Goal: Task Accomplishment & Management: Manage account settings

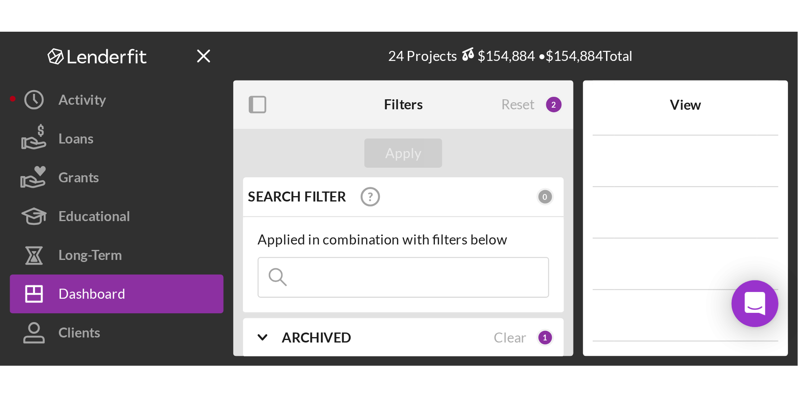
scroll to position [42, 0]
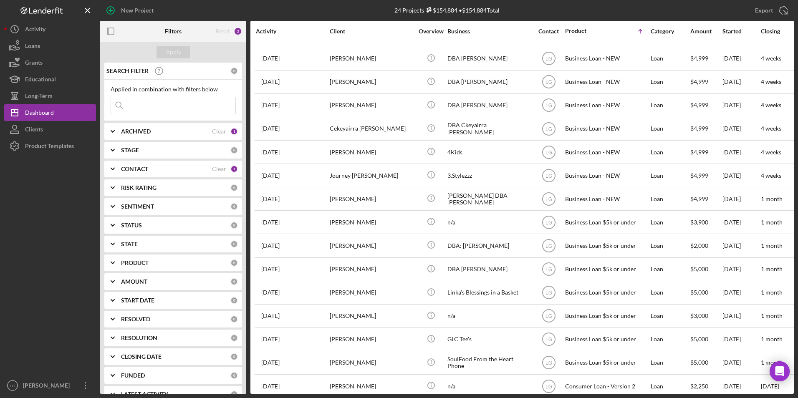
click at [147, 191] on b "RISK RATING" at bounding box center [138, 187] width 35 height 7
click at [149, 133] on b "ARCHIVED" at bounding box center [136, 131] width 30 height 7
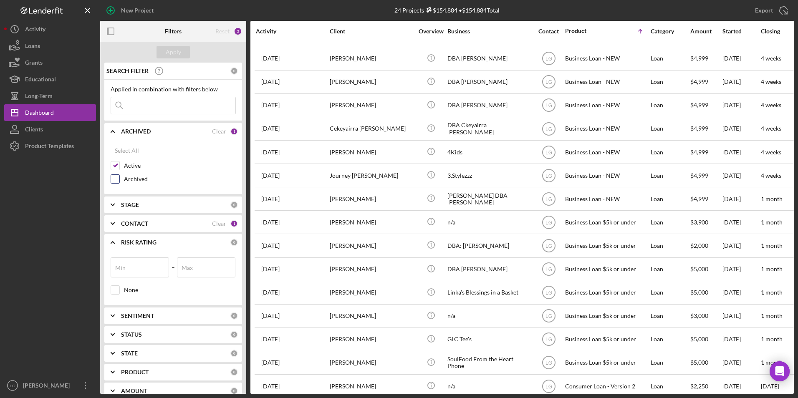
click at [116, 178] on input "Archived" at bounding box center [115, 179] width 8 height 8
checkbox input "true"
click at [118, 162] on input "Active" at bounding box center [115, 165] width 8 height 8
checkbox input "false"
click at [165, 55] on button "Apply" at bounding box center [172, 52] width 33 height 13
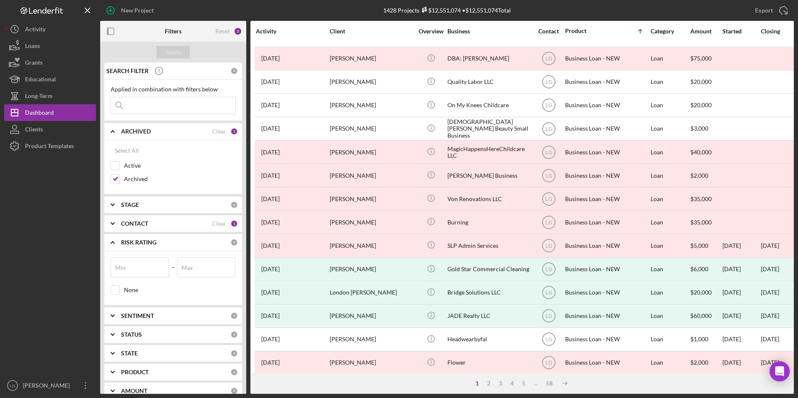
click at [186, 109] on input at bounding box center [173, 105] width 124 height 17
click at [168, 247] on div "SENTIMENT 0" at bounding box center [179, 315] width 117 height 17
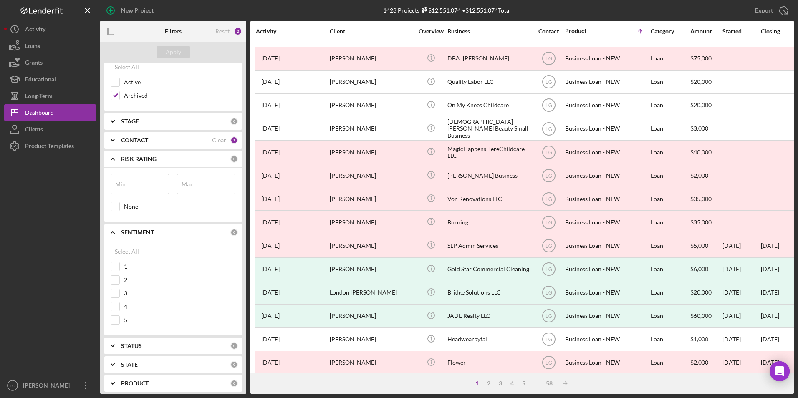
click at [166, 247] on div "STATUS" at bounding box center [175, 346] width 109 height 7
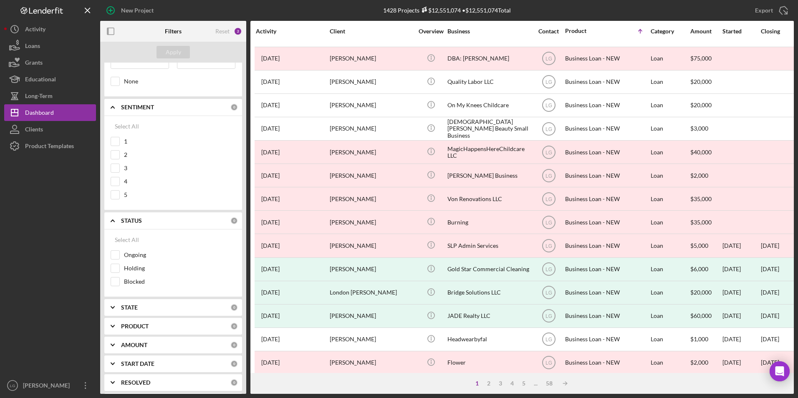
scroll to position [250, 0]
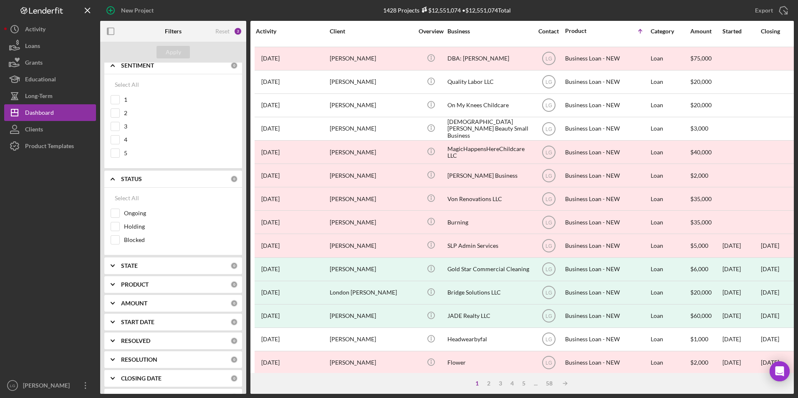
click at [134, 247] on b "PRODUCT" at bounding box center [135, 284] width 28 height 7
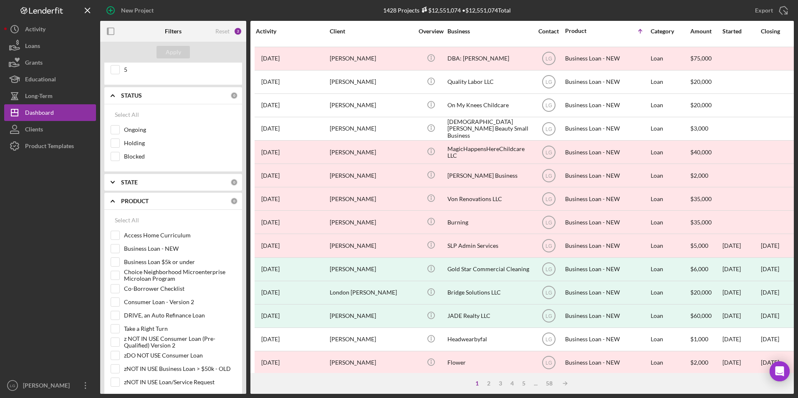
scroll to position [417, 0]
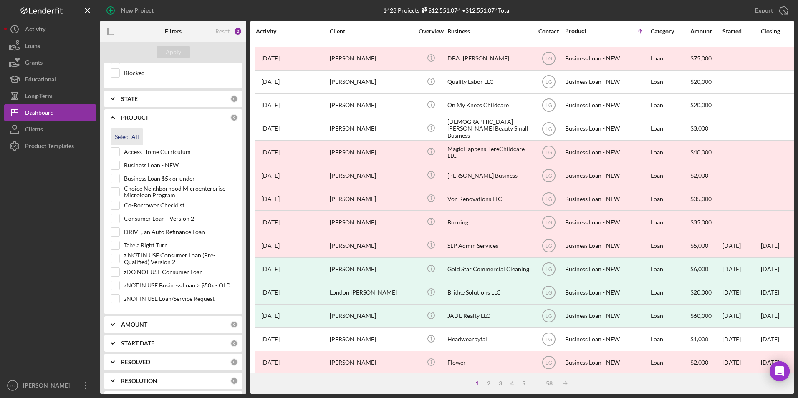
click at [134, 134] on div "Select All" at bounding box center [127, 136] width 24 height 17
checkbox input "true"
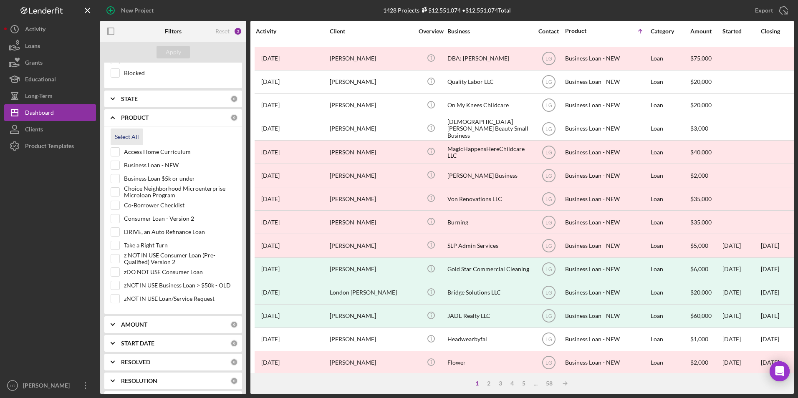
checkbox input "true"
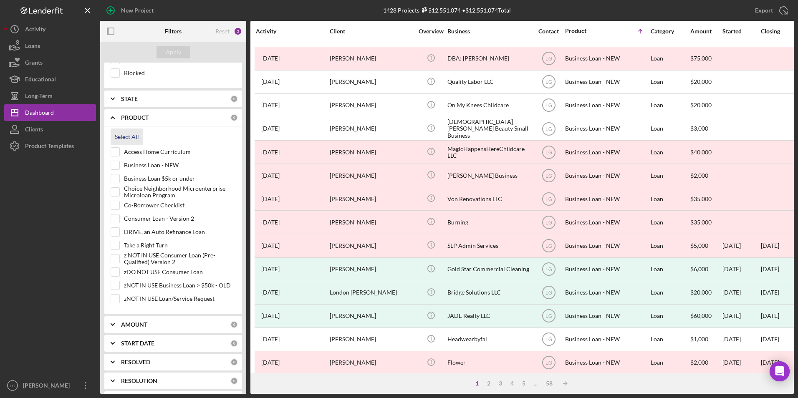
checkbox input "true"
click at [171, 50] on div "Apply" at bounding box center [173, 52] width 15 height 13
click at [132, 247] on b "AMOUNT" at bounding box center [134, 324] width 26 height 7
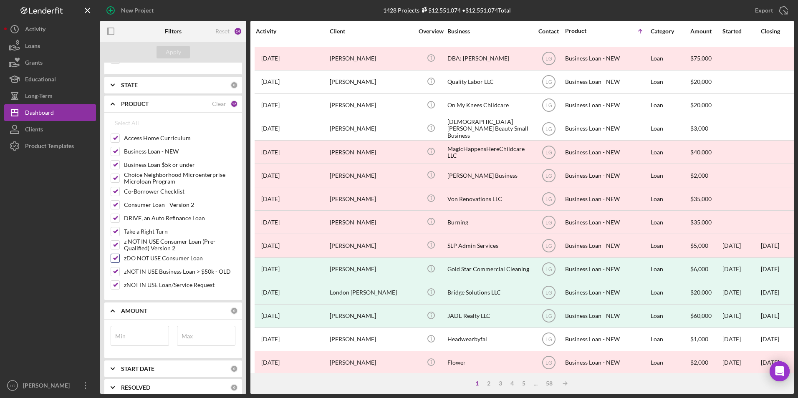
scroll to position [306, 0]
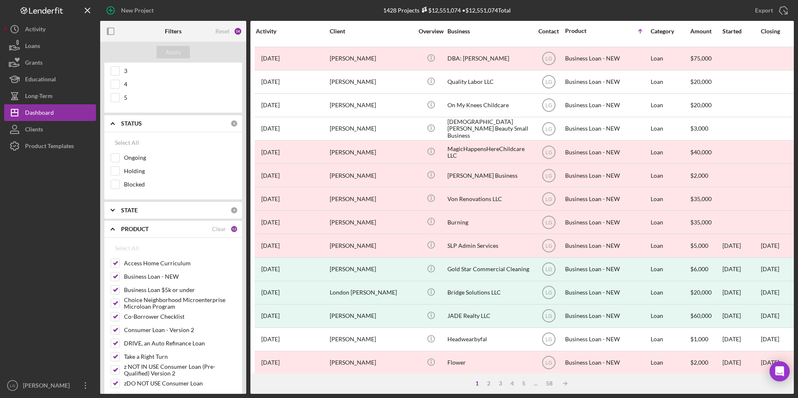
click at [139, 209] on div "STATE" at bounding box center [175, 210] width 109 height 7
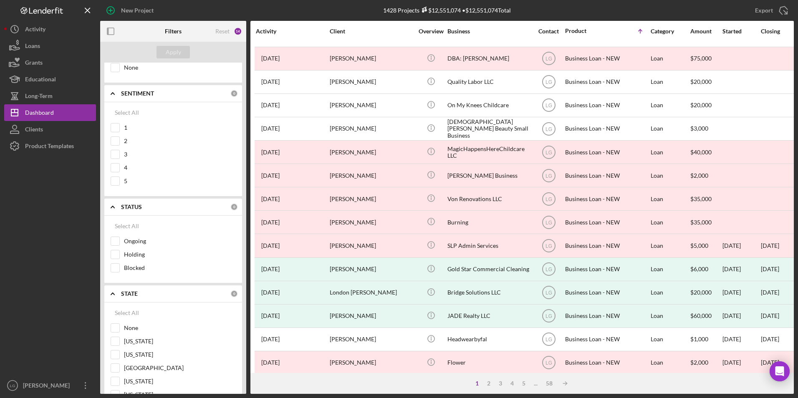
scroll to position [97, 0]
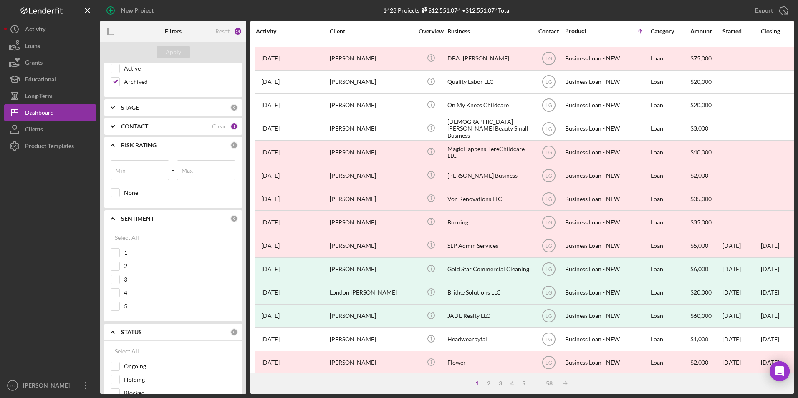
click at [154, 128] on div "CONTACT" at bounding box center [166, 126] width 91 height 7
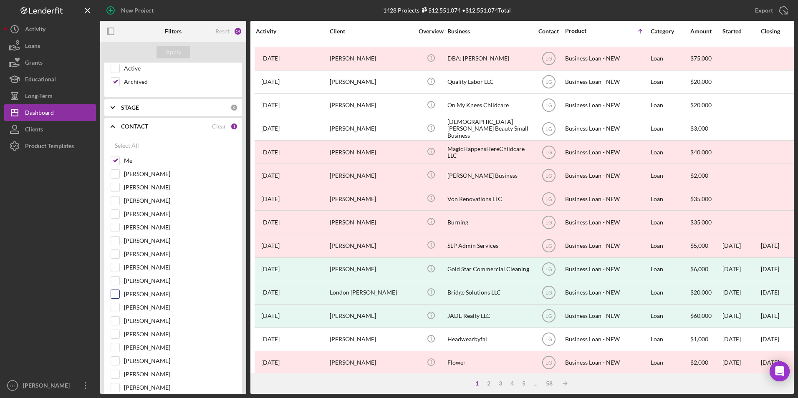
scroll to position [139, 0]
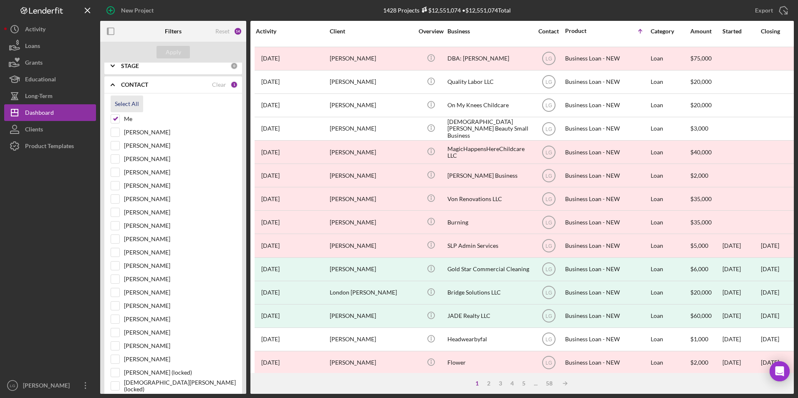
click at [137, 101] on div "Select All" at bounding box center [127, 104] width 24 height 17
checkbox input "true"
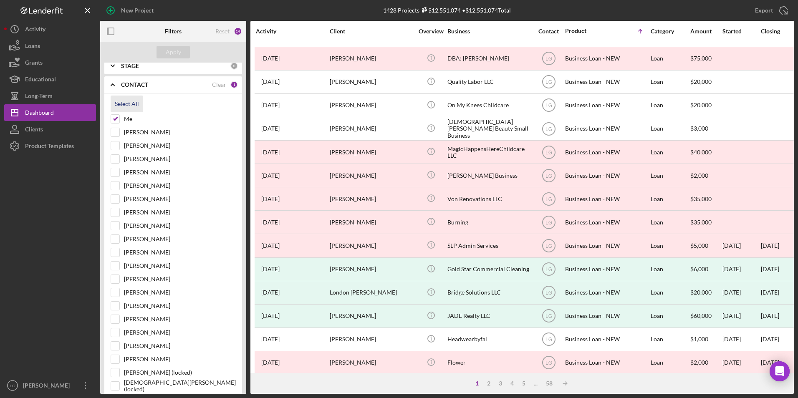
checkbox input "true"
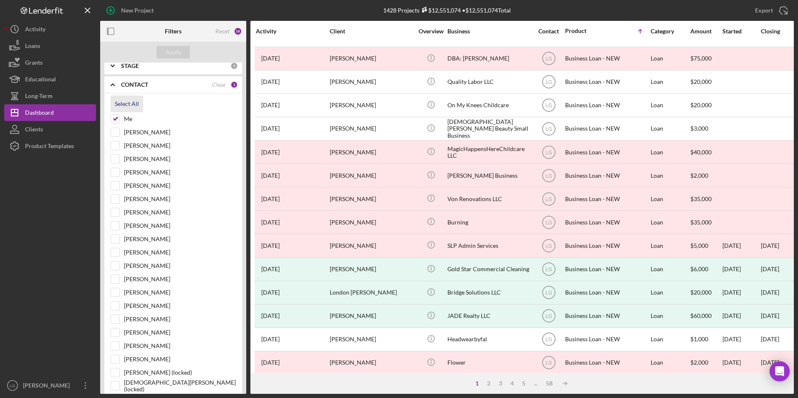
checkbox input "true"
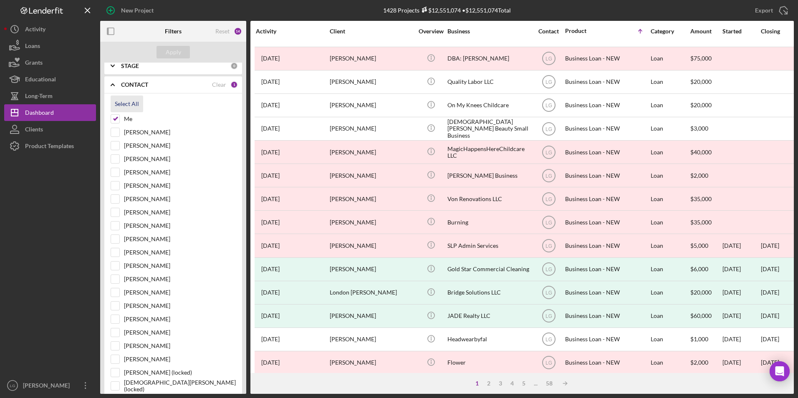
checkbox input "true"
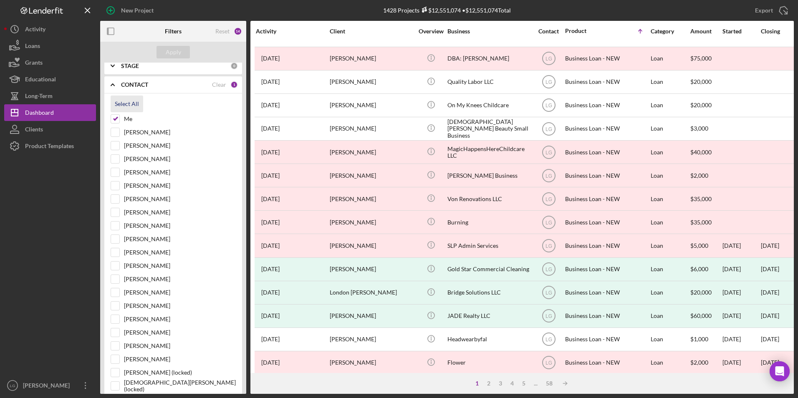
checkbox input "true"
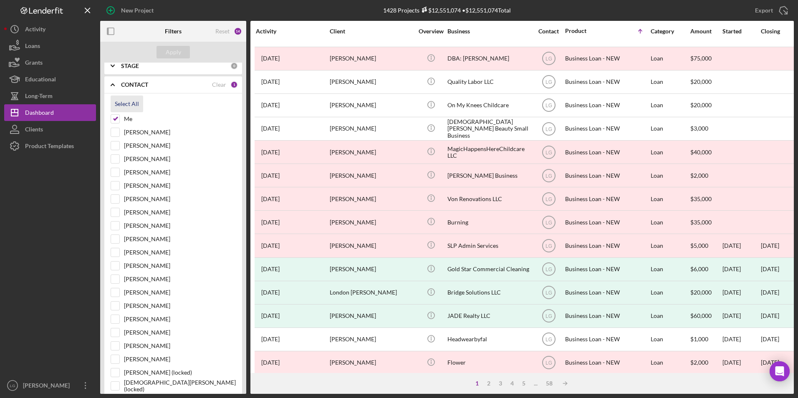
checkbox input "true"
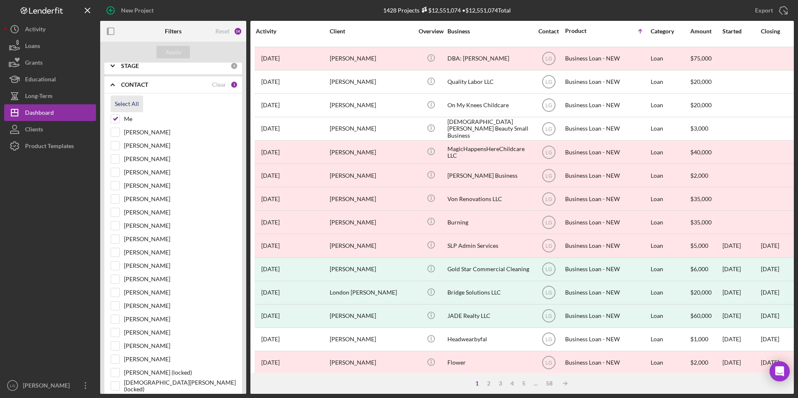
checkbox input "true"
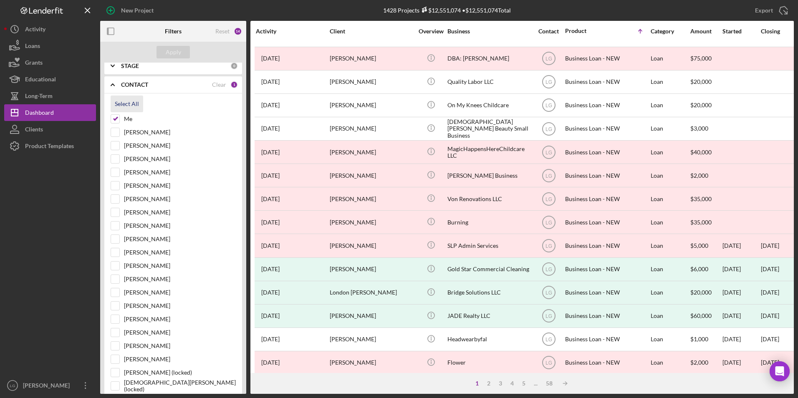
checkbox input "true"
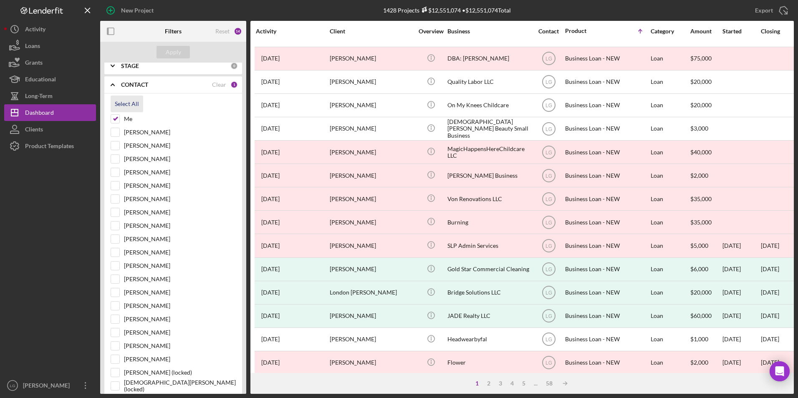
checkbox input "true"
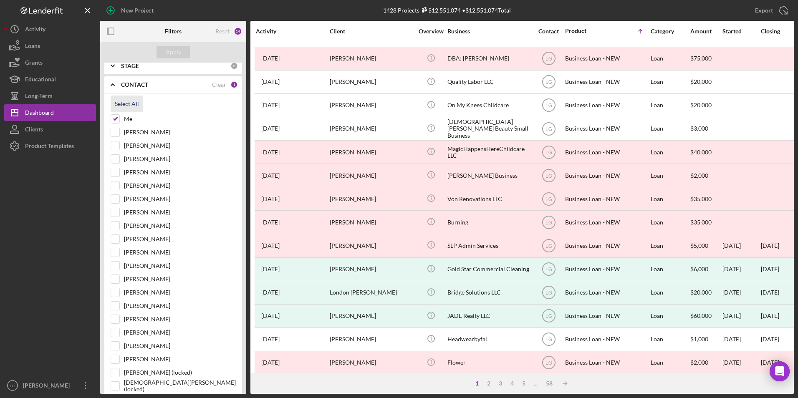
checkbox input "true"
click at [166, 54] on div "Apply" at bounding box center [173, 52] width 15 height 13
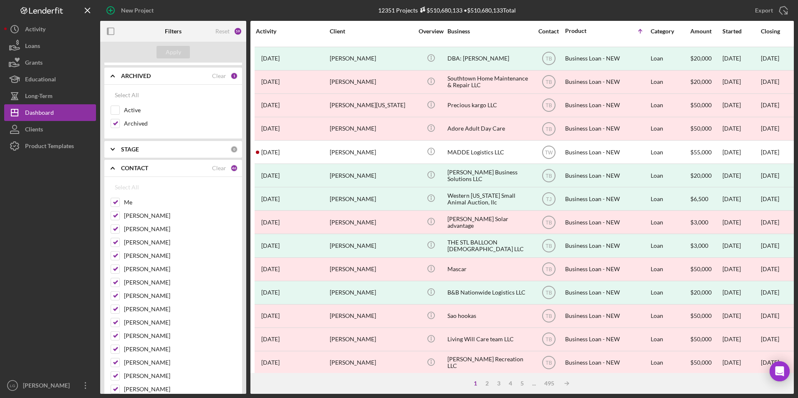
scroll to position [0, 0]
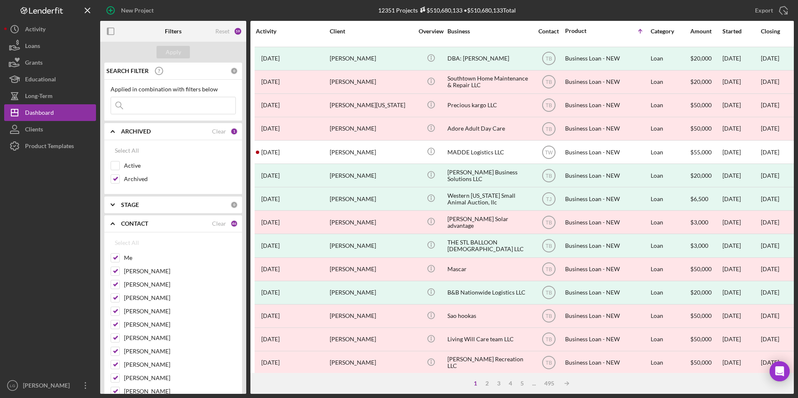
click at [146, 106] on input at bounding box center [173, 105] width 124 height 17
click at [166, 54] on div "Apply" at bounding box center [173, 52] width 15 height 13
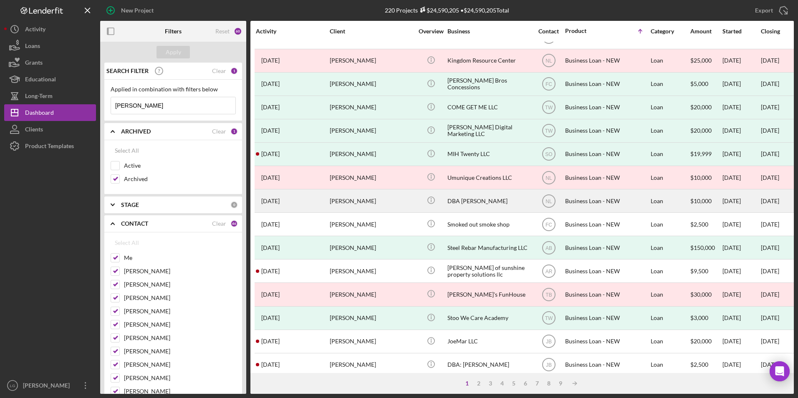
scroll to position [264, 0]
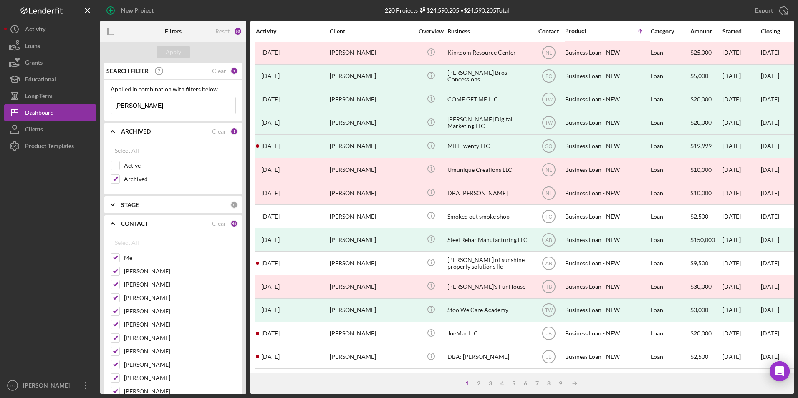
click at [113, 104] on input "[PERSON_NAME]" at bounding box center [173, 105] width 124 height 17
type input "[PERSON_NAME]"
click at [178, 54] on div "Apply" at bounding box center [173, 52] width 15 height 13
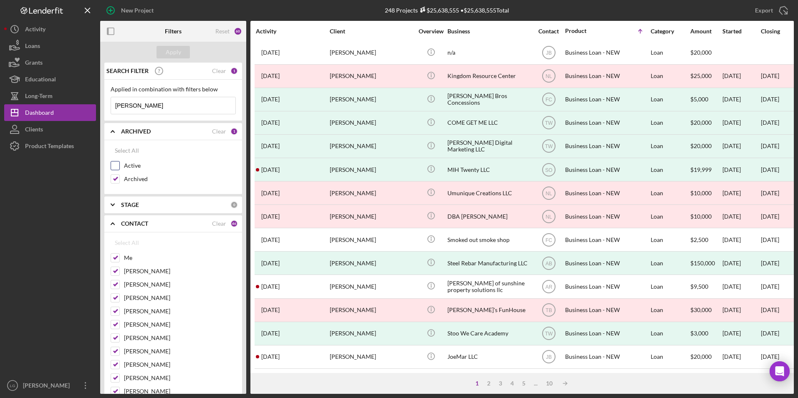
click at [113, 167] on input "Active" at bounding box center [115, 165] width 8 height 8
checkbox input "true"
click at [178, 52] on div "Apply" at bounding box center [173, 52] width 15 height 13
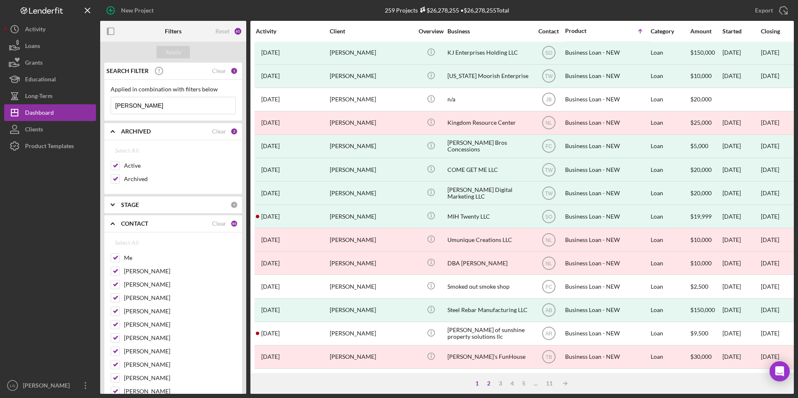
click at [488, 247] on div "2" at bounding box center [489, 383] width 12 height 7
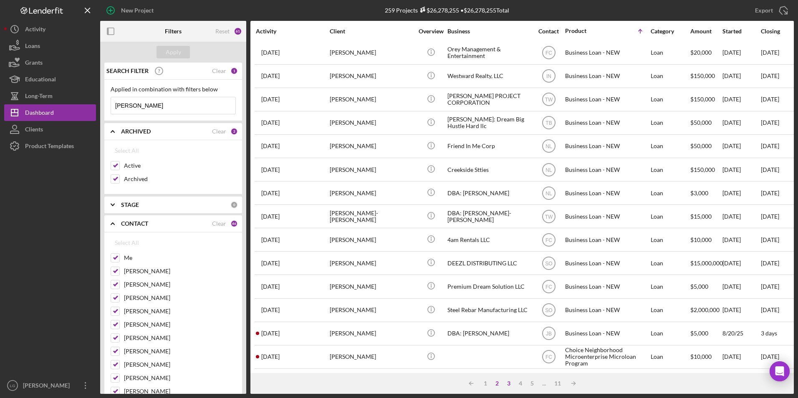
click at [509, 247] on div "3" at bounding box center [509, 383] width 12 height 7
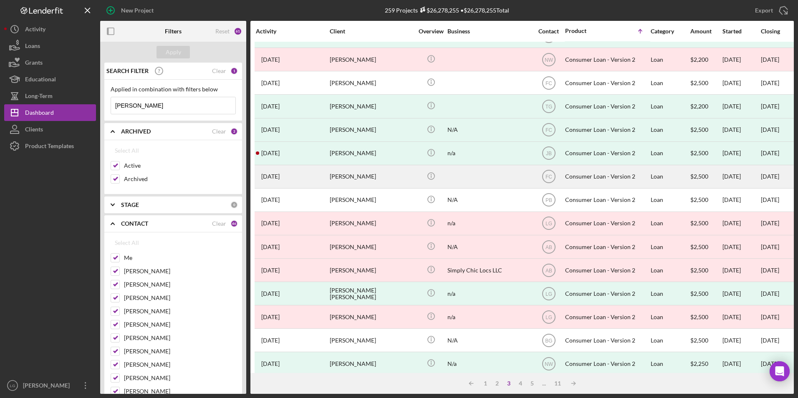
scroll to position [98, 0]
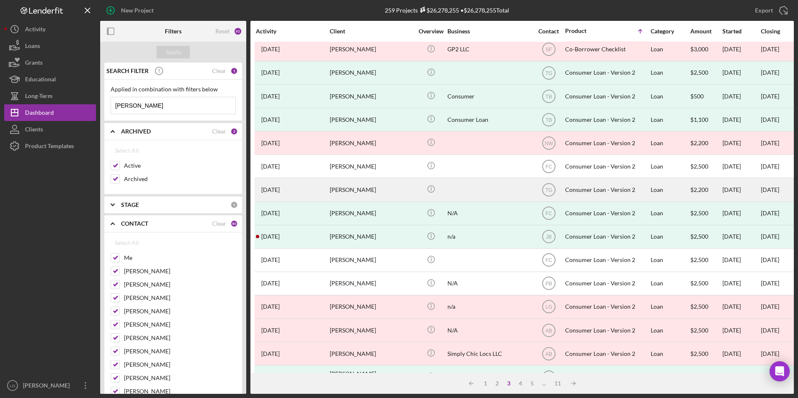
click at [315, 194] on div "2 years ago Shannon Johnson" at bounding box center [292, 190] width 73 height 22
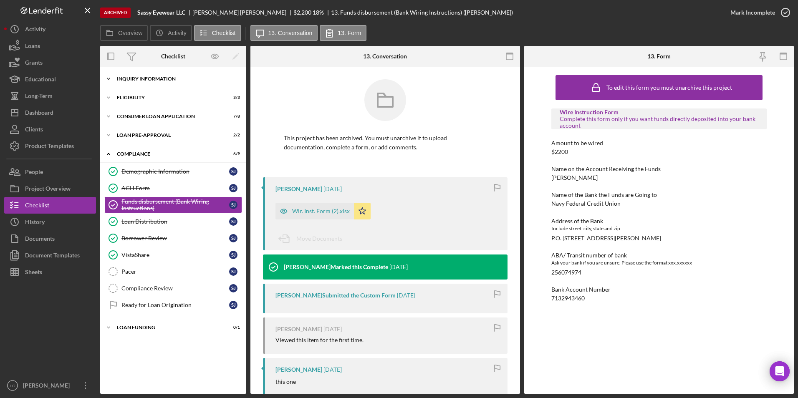
click at [115, 81] on icon "Icon/Expander" at bounding box center [108, 79] width 17 height 17
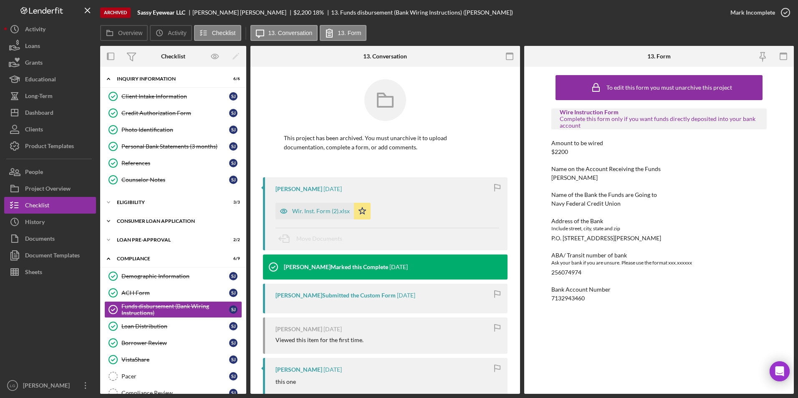
click at [126, 221] on div "Consumer Loan Application" at bounding box center [176, 221] width 119 height 5
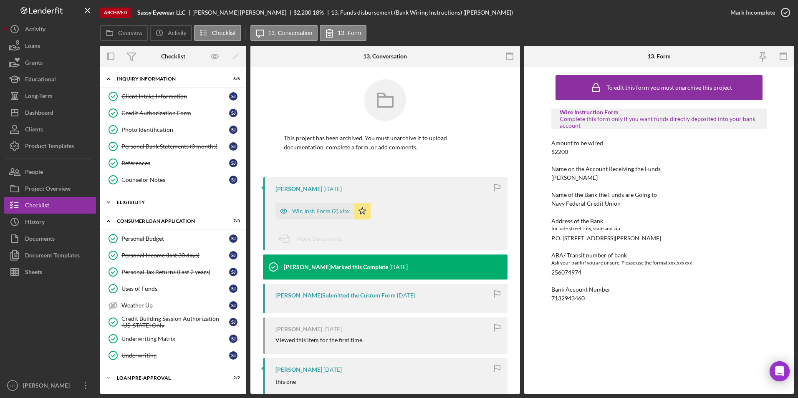
click at [126, 206] on div "Icon/Expander Eligibility 3 / 3" at bounding box center [173, 202] width 146 height 17
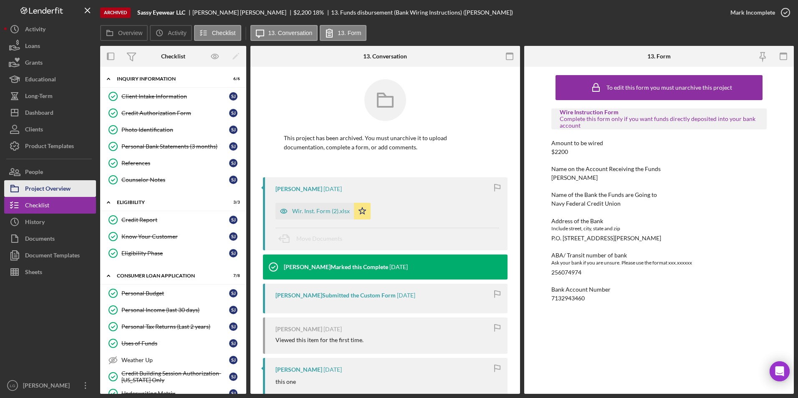
click at [49, 184] on div "Project Overview" at bounding box center [47, 189] width 45 height 19
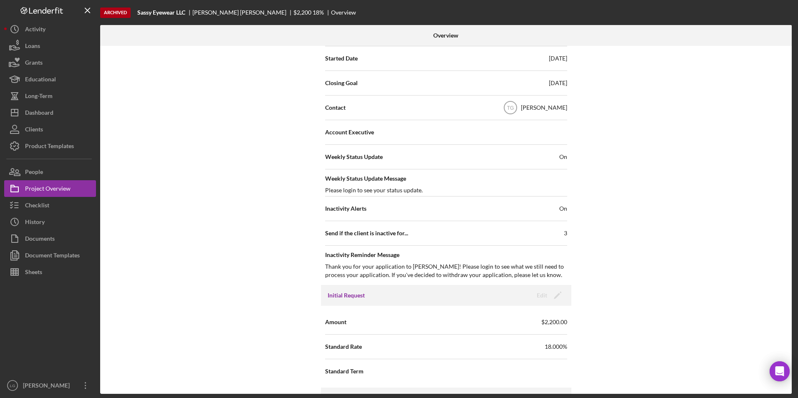
scroll to position [83, 0]
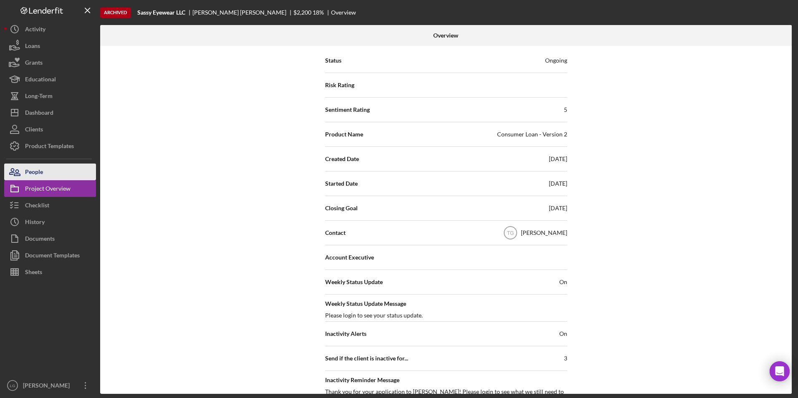
click at [33, 167] on div "People" at bounding box center [34, 173] width 18 height 19
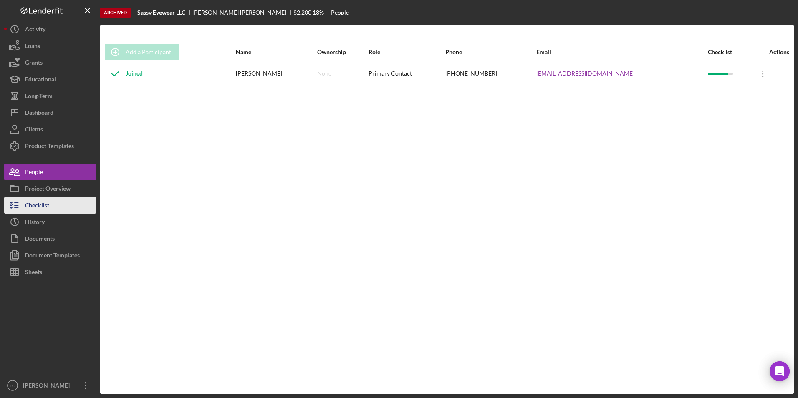
click at [33, 203] on div "Checklist" at bounding box center [37, 206] width 24 height 19
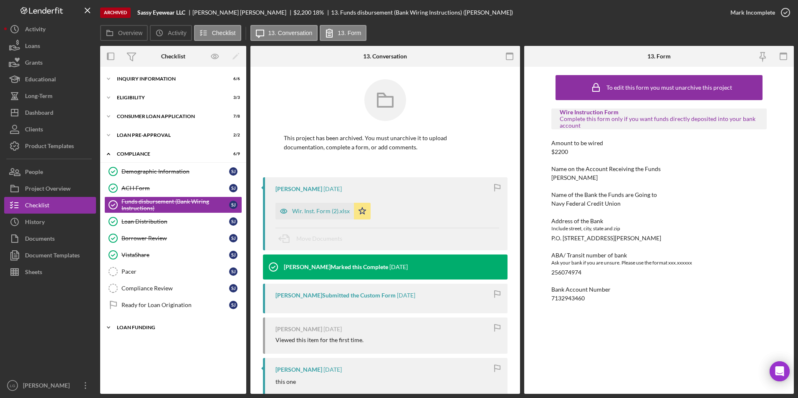
drag, startPoint x: 130, startPoint y: 328, endPoint x: 131, endPoint y: 323, distance: 5.1
click at [131, 247] on div "Loan Funding" at bounding box center [176, 327] width 119 height 5
click at [151, 82] on div "Icon/Expander Inquiry Information 6 / 6" at bounding box center [173, 79] width 146 height 17
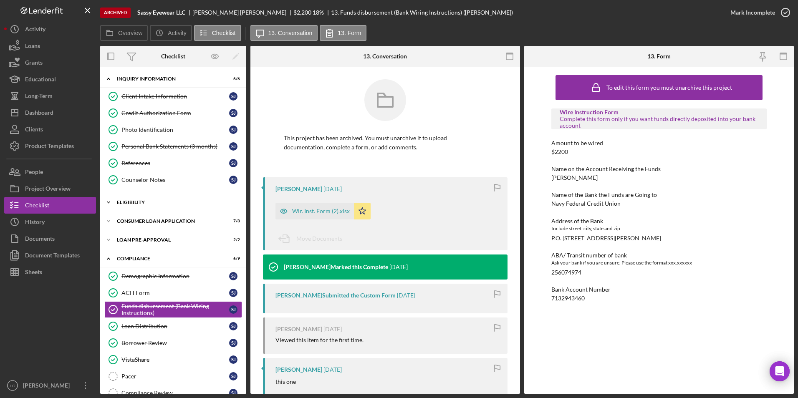
click at [124, 201] on div "Eligibility" at bounding box center [176, 202] width 119 height 5
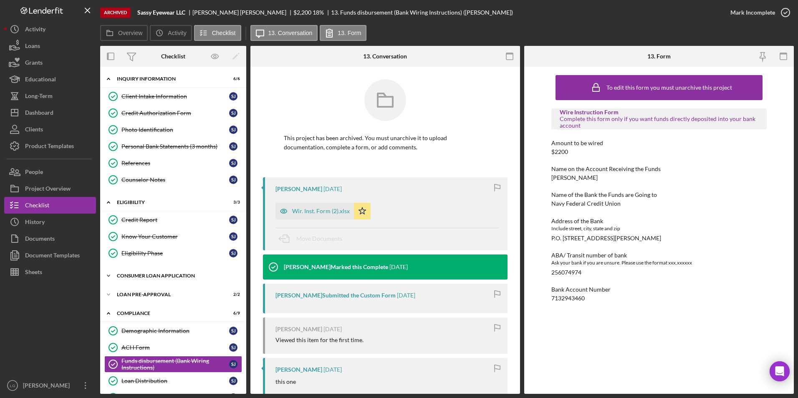
click at [135, 247] on div "Consumer Loan Application" at bounding box center [176, 275] width 119 height 5
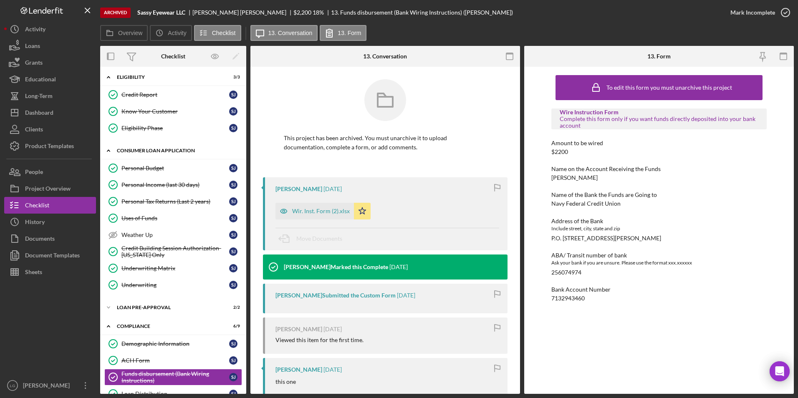
scroll to position [209, 0]
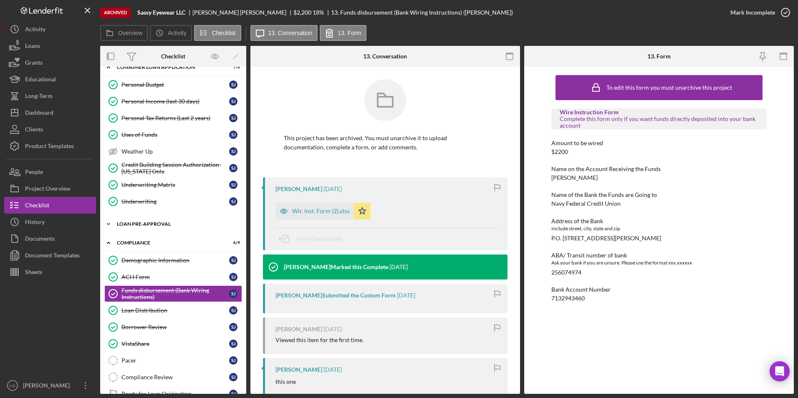
click at [149, 226] on div "Loan Pre-Approval" at bounding box center [176, 224] width 119 height 5
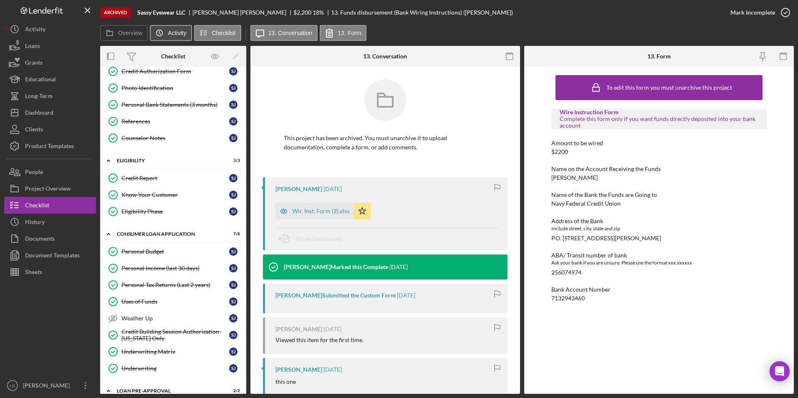
scroll to position [0, 0]
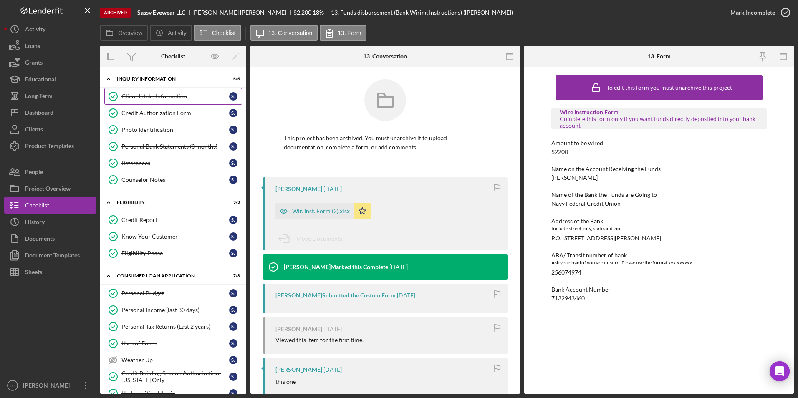
click at [163, 92] on link "Client Intake Information Client Intake Information S J" at bounding box center [173, 96] width 138 height 17
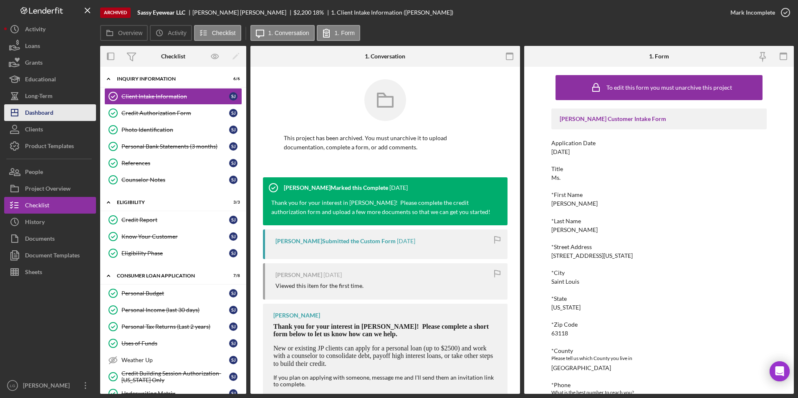
click at [46, 111] on div "Dashboard" at bounding box center [39, 113] width 28 height 19
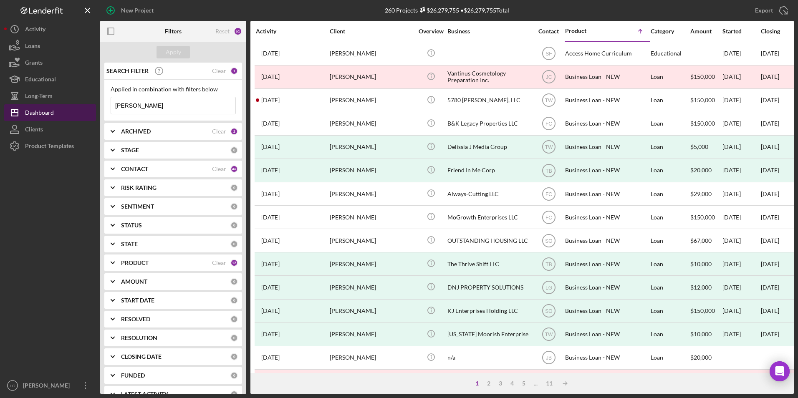
click at [25, 107] on div "Dashboard" at bounding box center [39, 113] width 29 height 19
drag, startPoint x: 165, startPoint y: 106, endPoint x: 91, endPoint y: 106, distance: 73.8
click at [91, 106] on div "New Project 260 Projects $26,279,755 • $26,279,755 Total shannon johnson Export…" at bounding box center [398, 197] width 789 height 394
click at [172, 134] on div "ARCHIVED" at bounding box center [166, 131] width 91 height 7
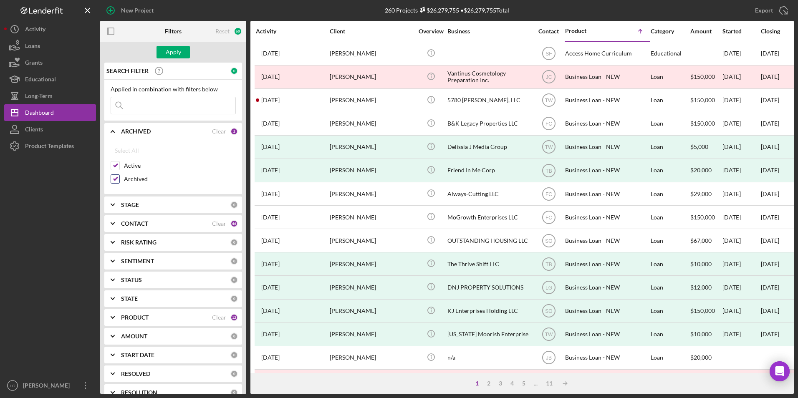
click at [120, 178] on div "Archived" at bounding box center [173, 180] width 125 height 13
click at [118, 178] on input "Archived" at bounding box center [115, 179] width 8 height 8
click at [169, 56] on div "Apply" at bounding box center [173, 52] width 15 height 13
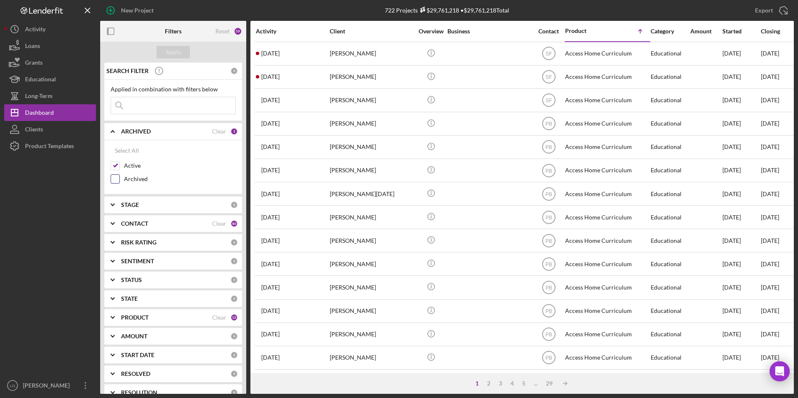
click at [114, 179] on input "Archived" at bounding box center [115, 179] width 8 height 8
click at [173, 53] on div "Apply" at bounding box center [173, 52] width 15 height 13
click at [112, 176] on input "Archived" at bounding box center [115, 179] width 8 height 8
checkbox input "false"
click at [161, 53] on button "Apply" at bounding box center [172, 52] width 33 height 13
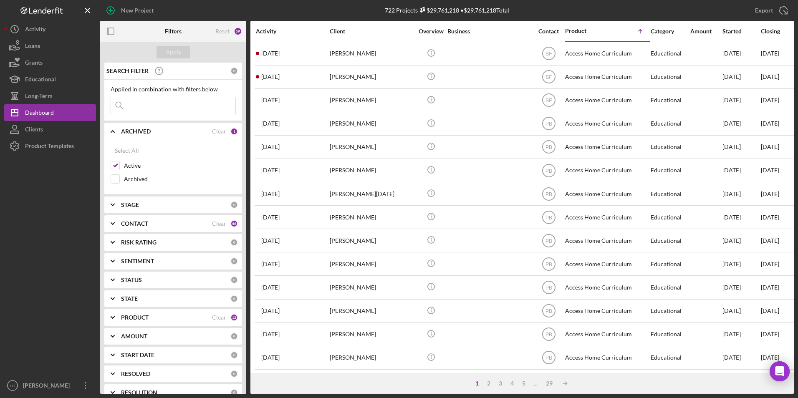
click at [182, 200] on div "STAGE 0" at bounding box center [179, 204] width 117 height 17
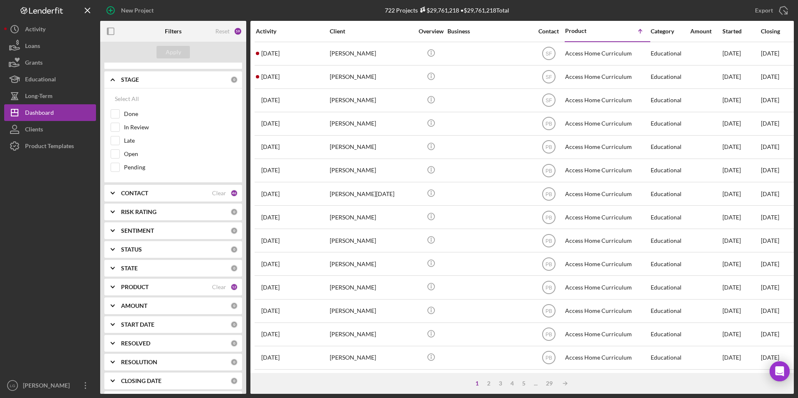
scroll to position [164, 0]
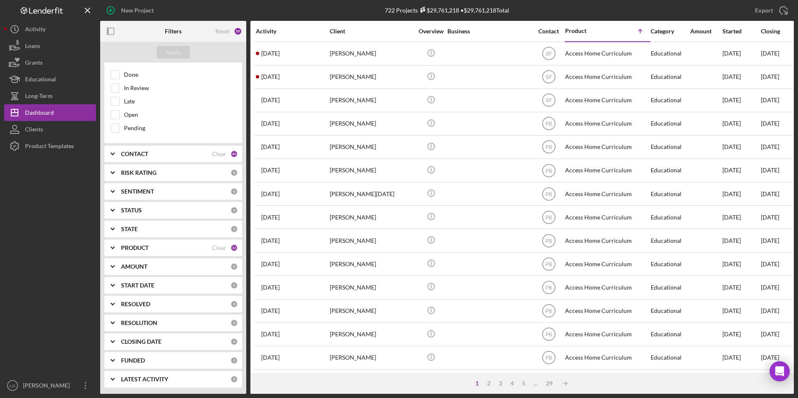
click at [174, 160] on div "CONTACT Clear 46" at bounding box center [179, 154] width 117 height 17
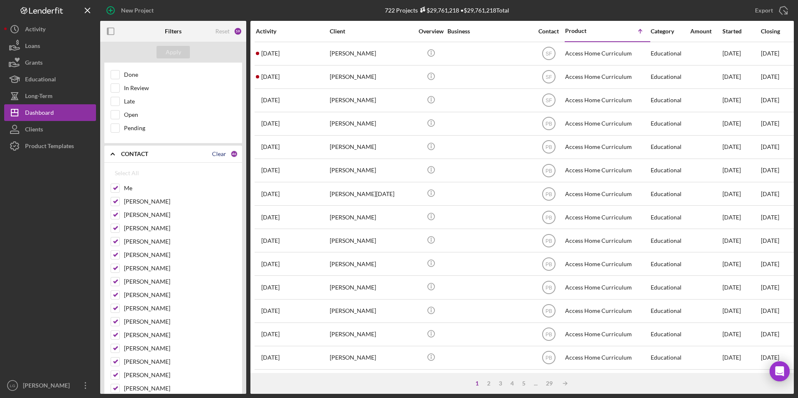
click at [218, 155] on div "Clear" at bounding box center [219, 154] width 14 height 7
checkbox input "false"
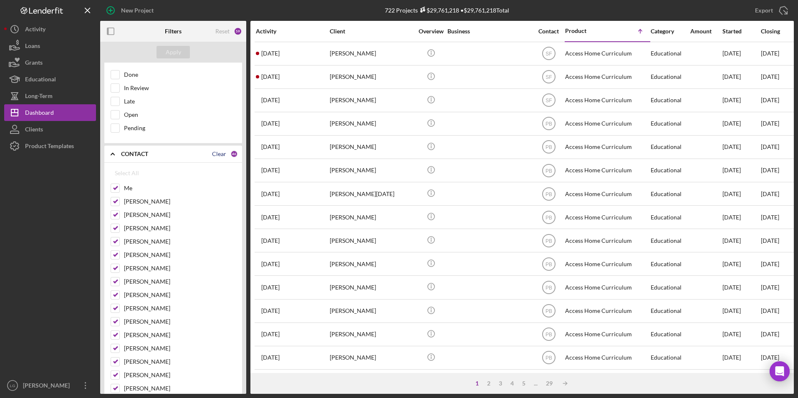
checkbox input "false"
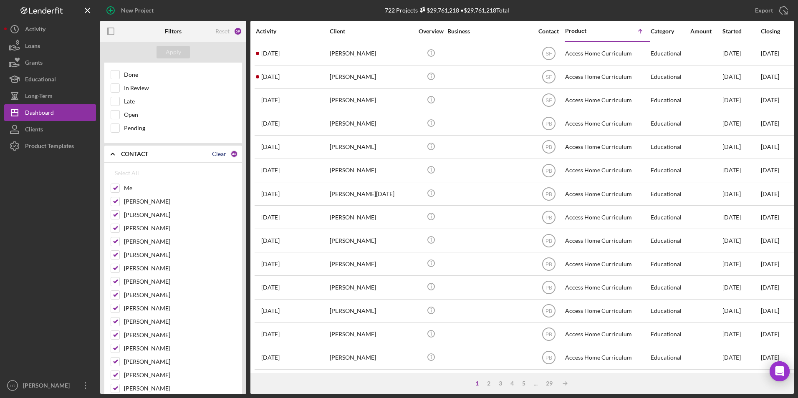
checkbox input "false"
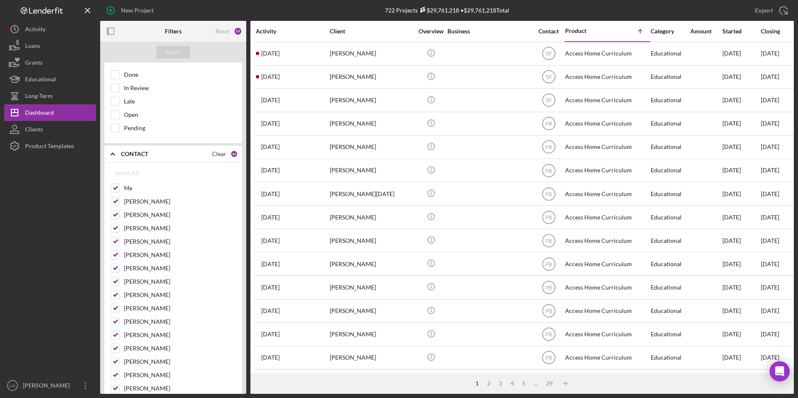
checkbox input "false"
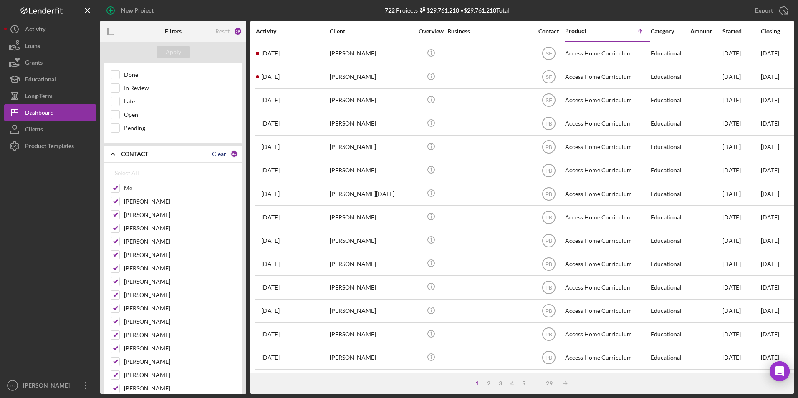
checkbox input "false"
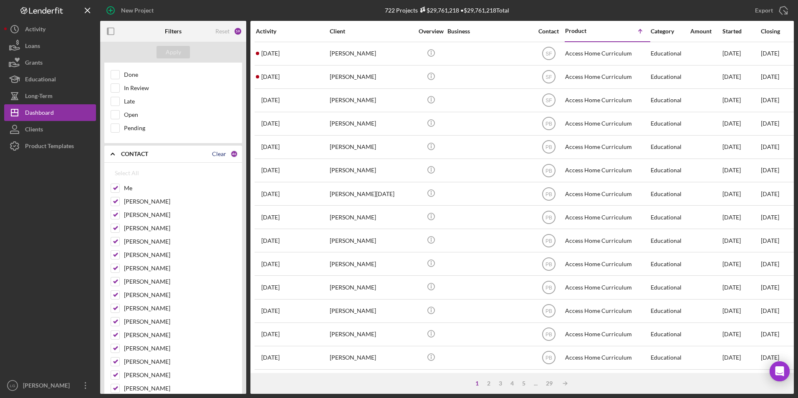
checkbox input "false"
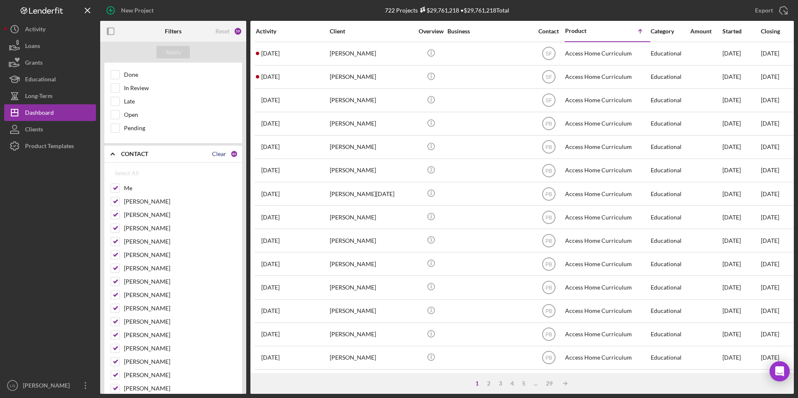
checkbox input "false"
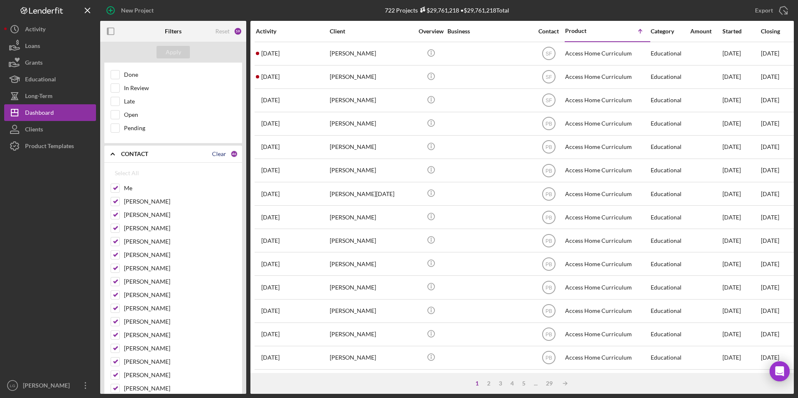
checkbox input "false"
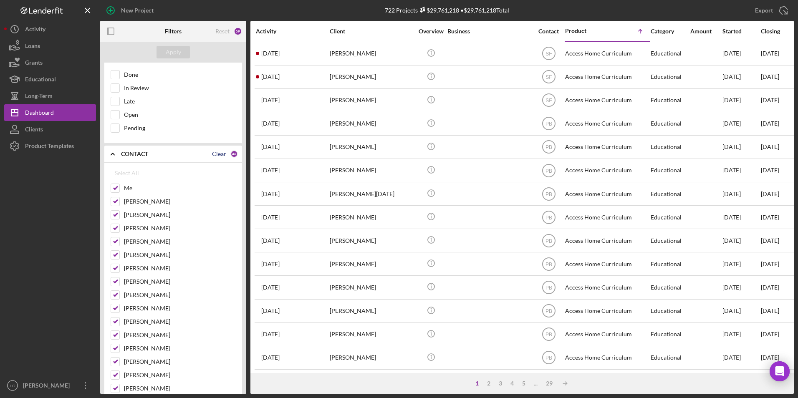
checkbox input "false"
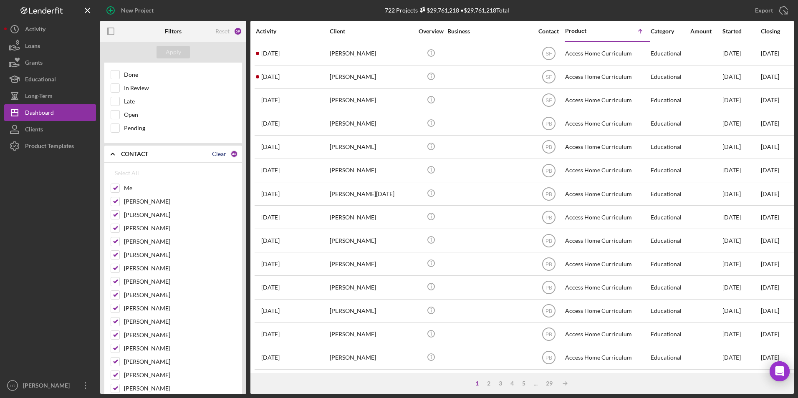
checkbox input "false"
click at [113, 192] on input "Me" at bounding box center [115, 188] width 8 height 8
checkbox input "true"
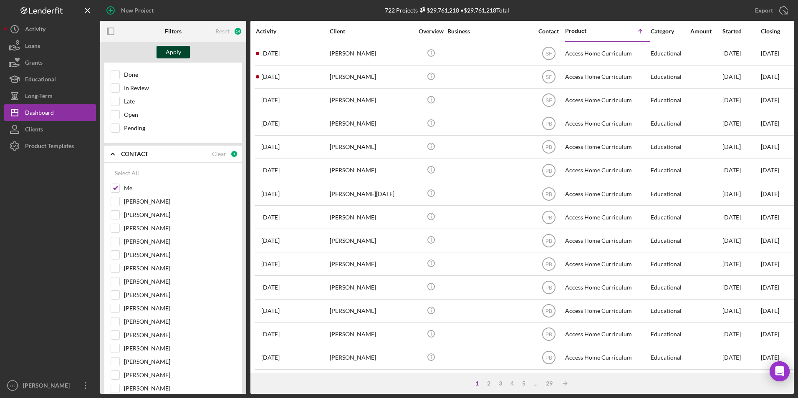
click at [163, 55] on button "Apply" at bounding box center [172, 52] width 33 height 13
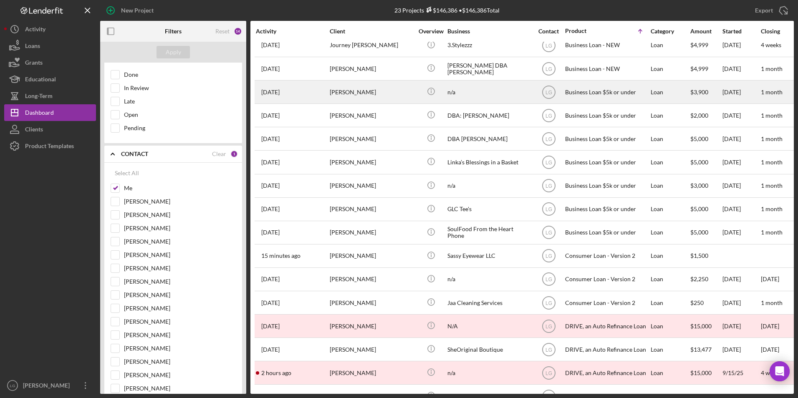
scroll to position [197, 0]
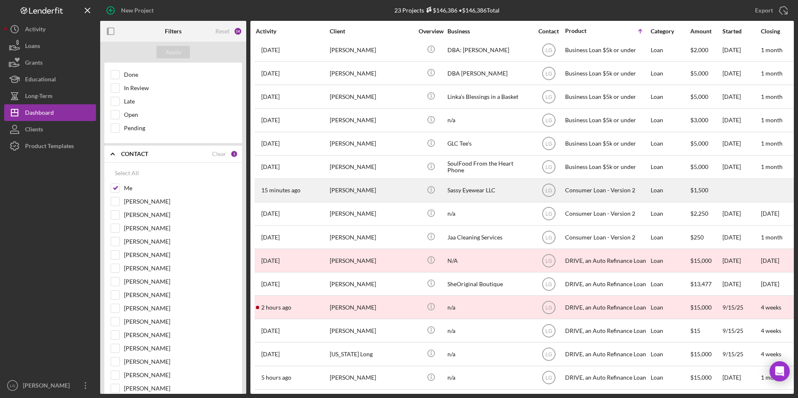
click at [352, 181] on div "[PERSON_NAME]" at bounding box center [371, 190] width 83 height 22
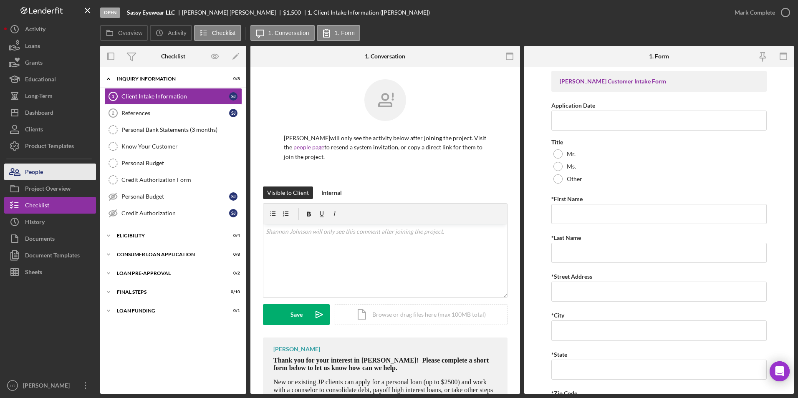
click at [26, 174] on div "People" at bounding box center [34, 173] width 18 height 19
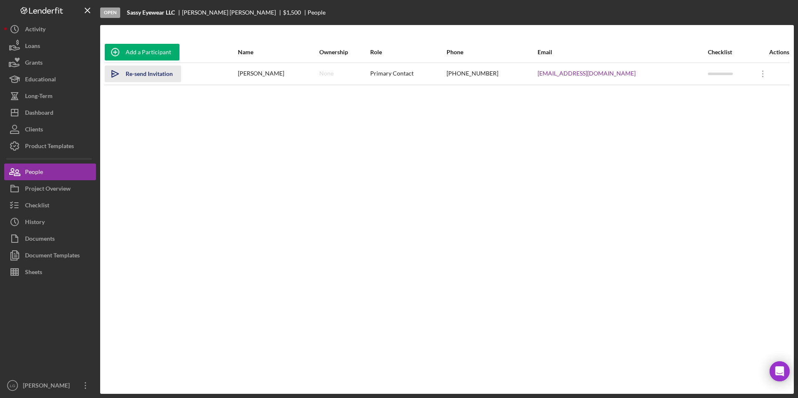
click at [160, 71] on div "Re-send Invitation" at bounding box center [149, 73] width 47 height 17
click at [61, 189] on div "Project Overview" at bounding box center [47, 189] width 45 height 19
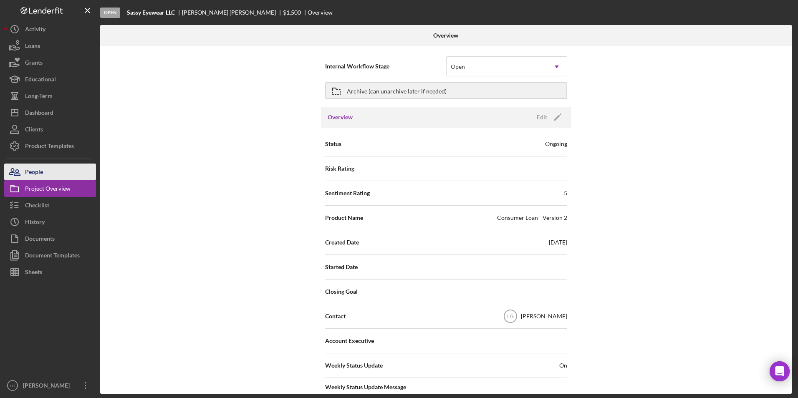
click at [57, 173] on button "People" at bounding box center [50, 172] width 92 height 17
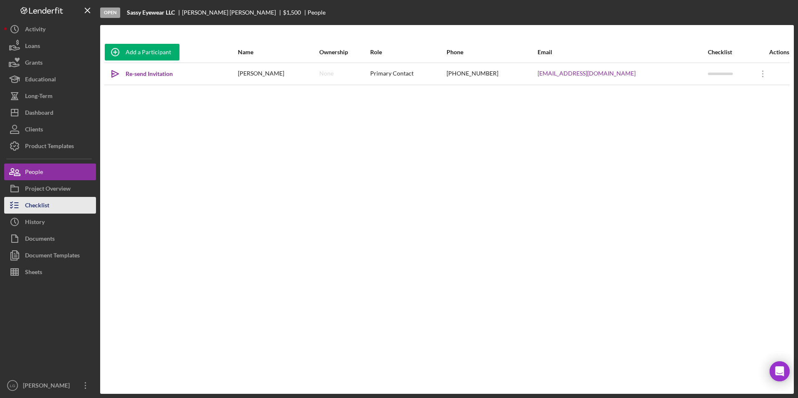
click at [36, 203] on div "Checklist" at bounding box center [37, 206] width 24 height 19
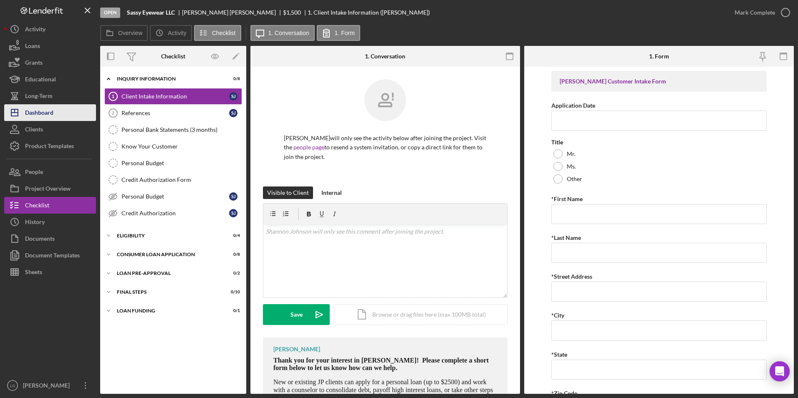
click at [30, 112] on div "Dashboard" at bounding box center [39, 113] width 28 height 19
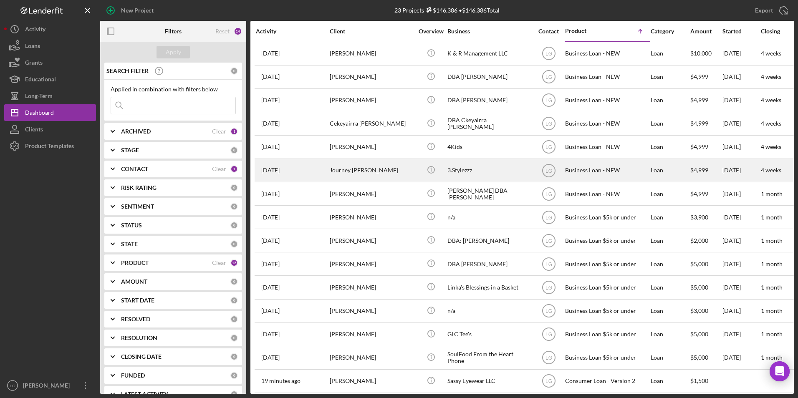
scroll to position [83, 0]
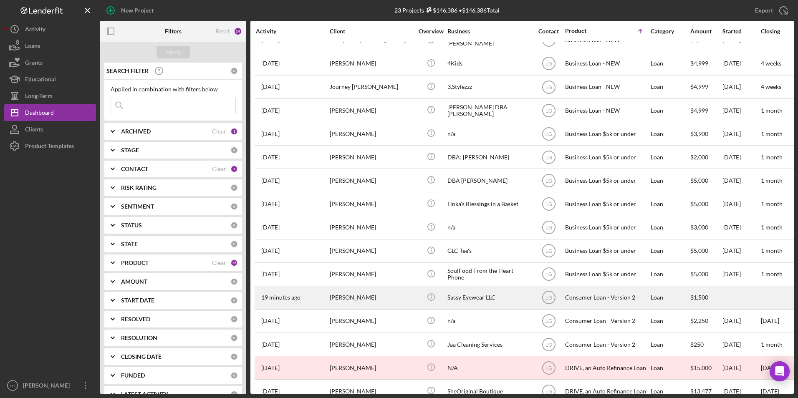
click at [335, 247] on div "[PERSON_NAME]" at bounding box center [371, 298] width 83 height 22
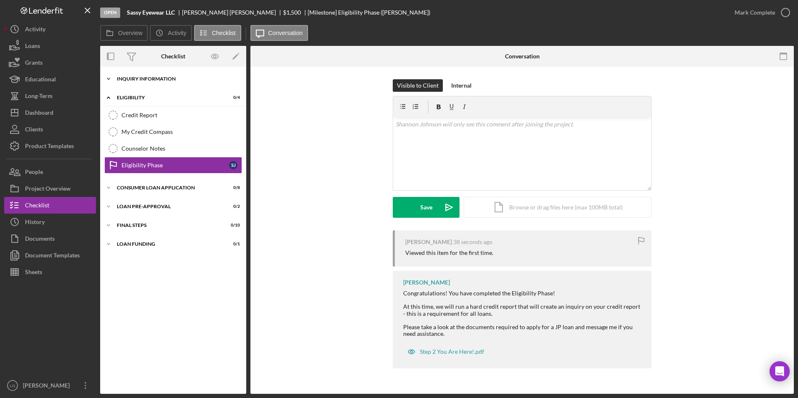
click at [148, 78] on div "Inquiry Information" at bounding box center [176, 78] width 119 height 5
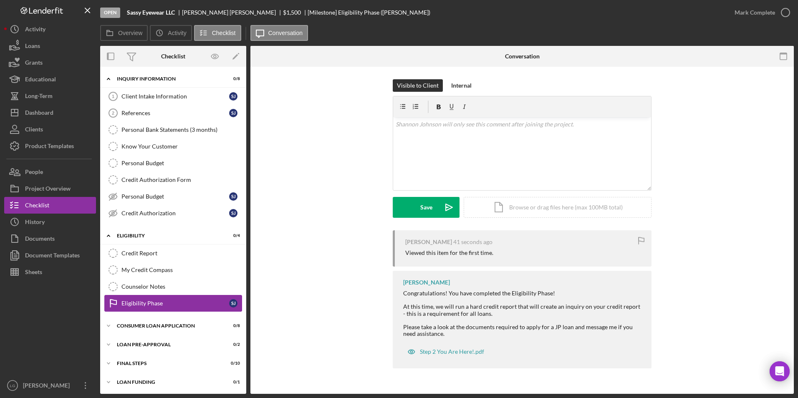
click at [131, 247] on div "Eligibility Phase" at bounding box center [175, 303] width 108 height 7
click at [530, 13] on div "Mark Complete" at bounding box center [754, 12] width 40 height 17
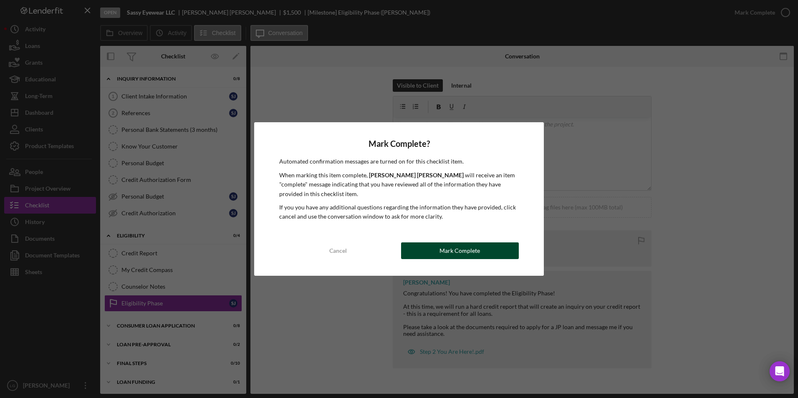
click at [468, 247] on div "Mark Complete" at bounding box center [459, 250] width 40 height 17
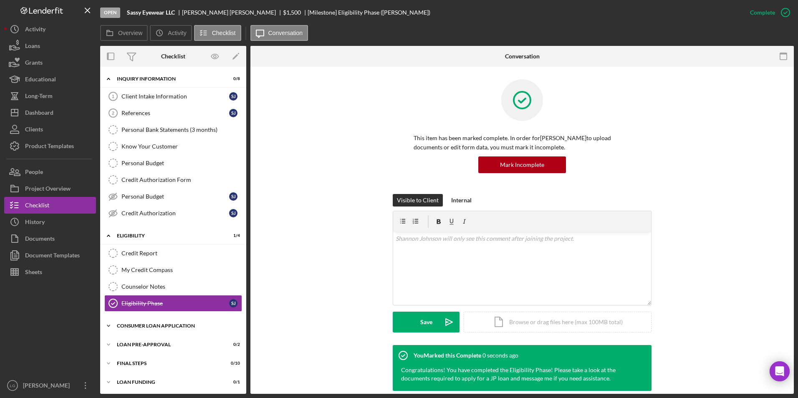
click at [131, 247] on div "Icon/Expander Consumer Loan Application 0 / 8" at bounding box center [173, 325] width 146 height 17
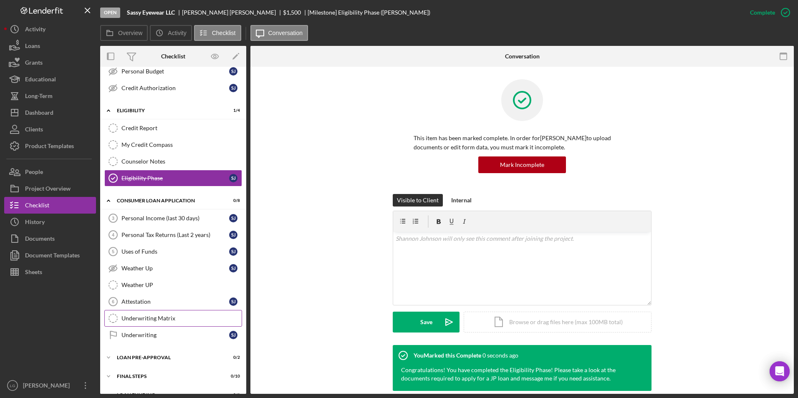
scroll to position [139, 0]
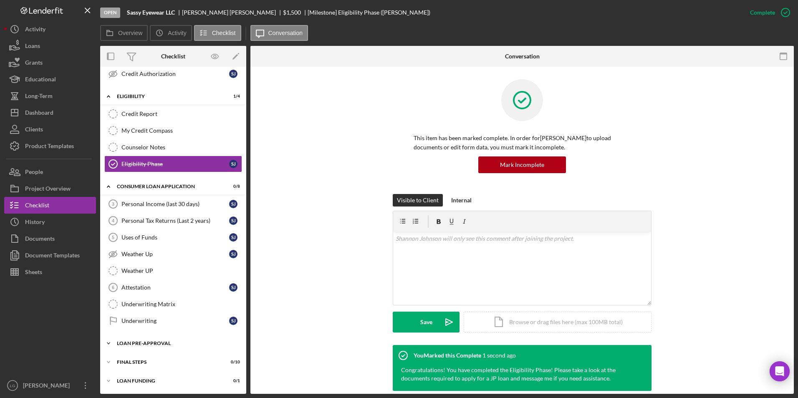
click at [127, 247] on div "Icon/Expander Loan Pre-Approval 0 / 2" at bounding box center [173, 343] width 146 height 17
click at [130, 247] on div "Underwriting" at bounding box center [175, 320] width 108 height 7
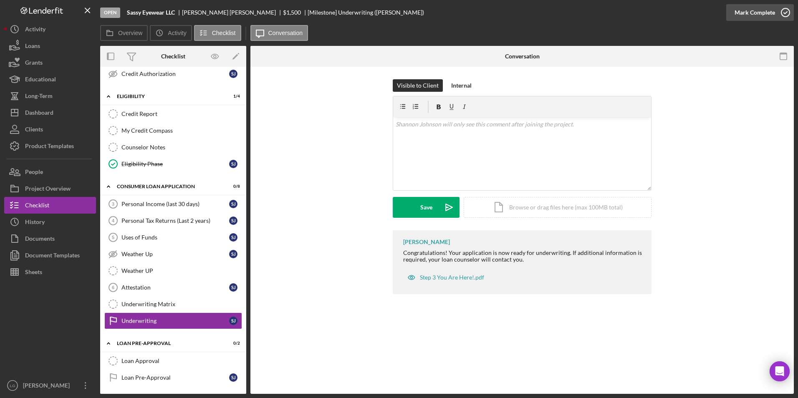
click at [530, 16] on div "Mark Complete" at bounding box center [754, 12] width 40 height 17
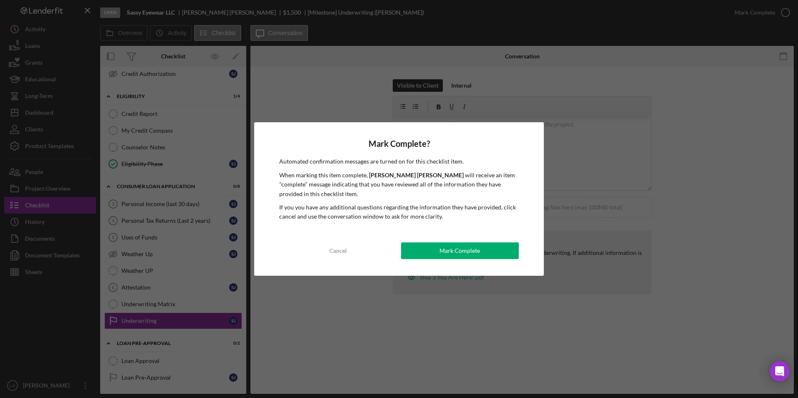
click at [438, 241] on div "Mark Complete? Automated confirmation messages are turned on for this checklist…" at bounding box center [399, 198] width 290 height 153
click at [433, 247] on button "Mark Complete" at bounding box center [460, 250] width 118 height 17
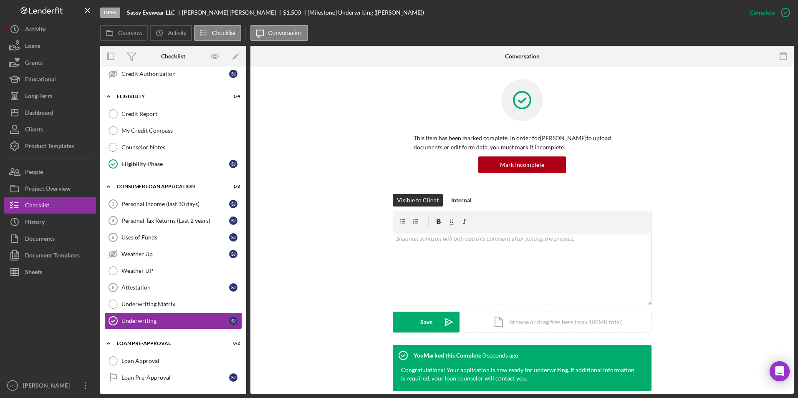
scroll to position [177, 0]
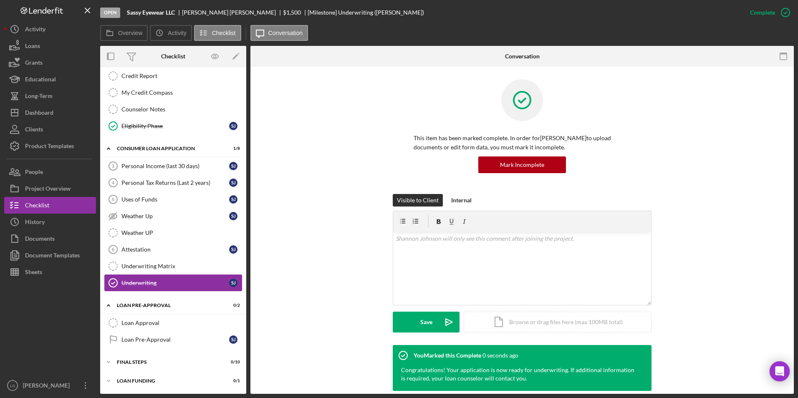
click at [120, 247] on icon "Loan Pre-Approval" at bounding box center [113, 339] width 21 height 21
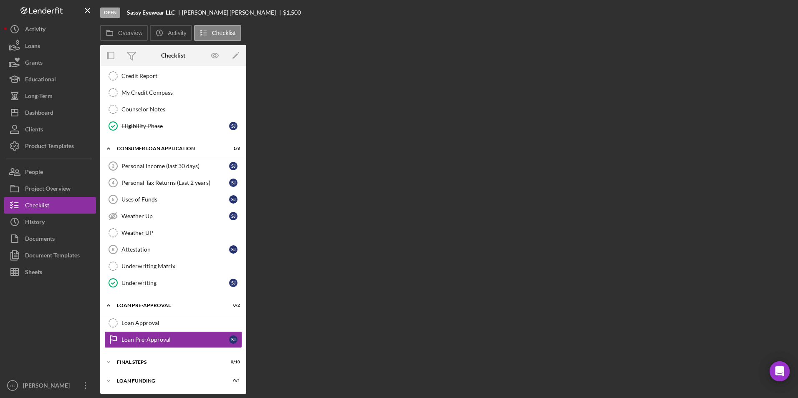
scroll to position [177, 0]
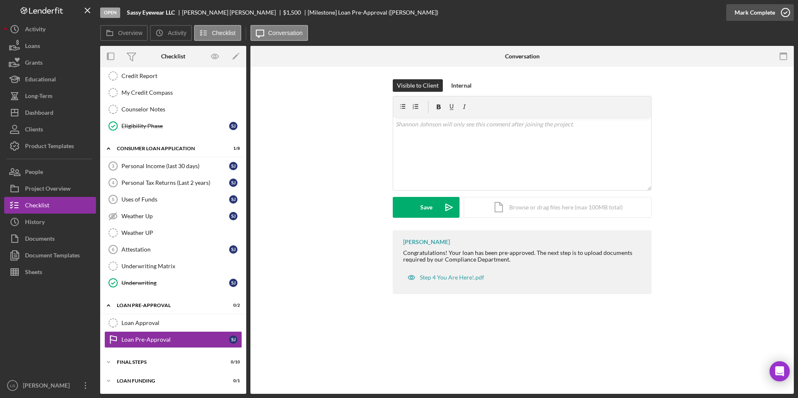
click at [530, 16] on div "Mark Complete" at bounding box center [754, 12] width 40 height 17
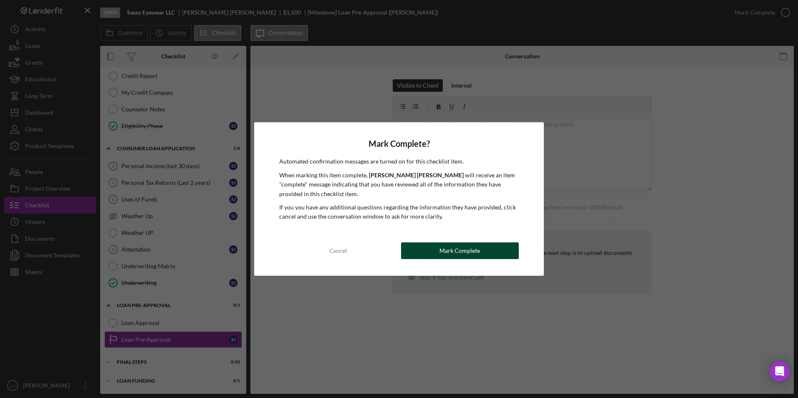
click at [457, 247] on div "Mark Complete" at bounding box center [459, 250] width 40 height 17
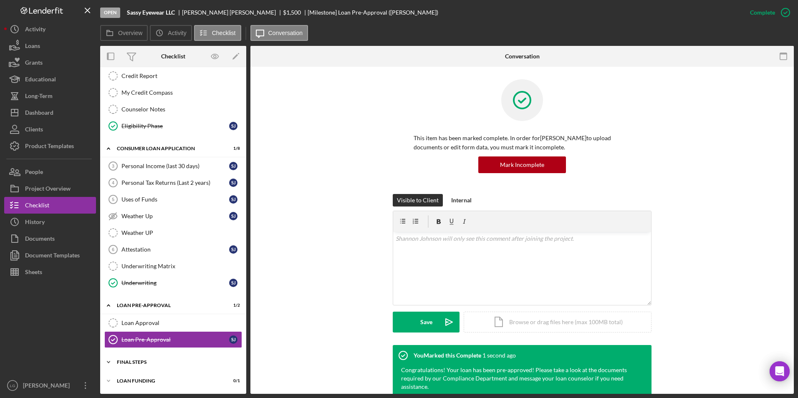
click at [131, 247] on div "FINAL STEPS" at bounding box center [176, 362] width 119 height 5
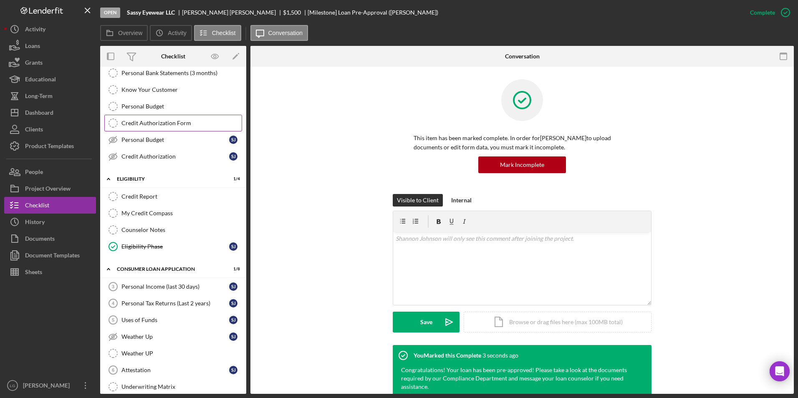
scroll to position [0, 0]
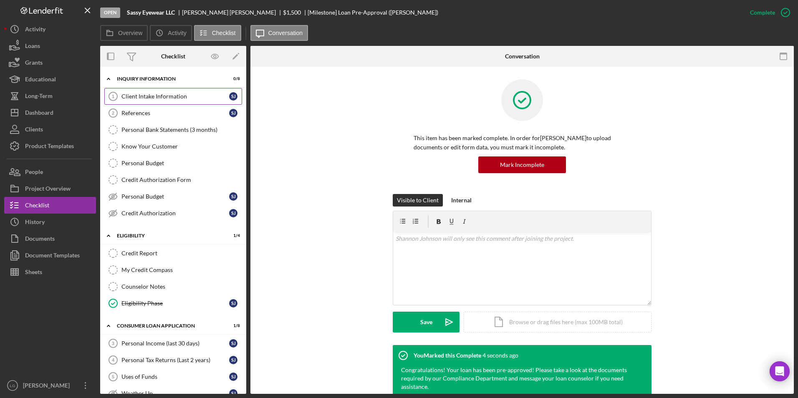
click at [147, 103] on link "Client Intake Information 1 Client Intake Information S J" at bounding box center [173, 96] width 138 height 17
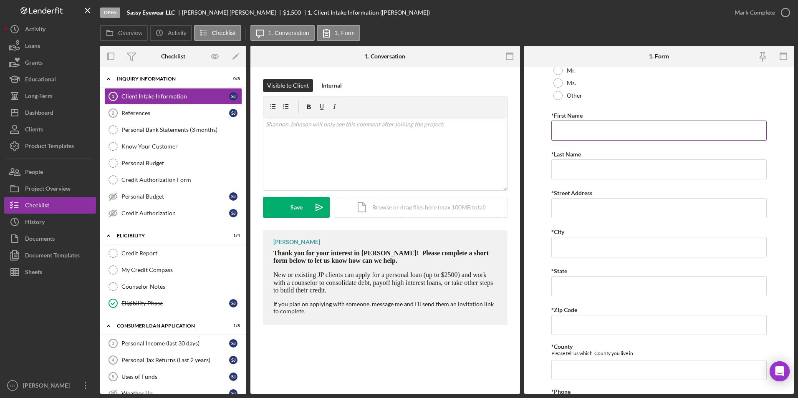
scroll to position [209, 0]
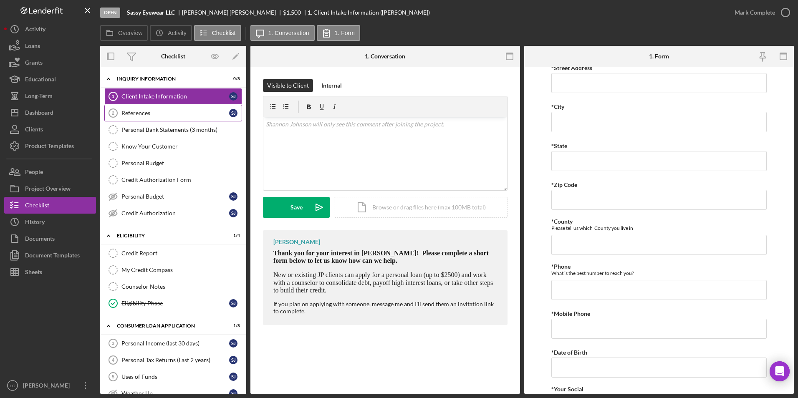
click at [134, 108] on link "References 2 References S J" at bounding box center [173, 113] width 138 height 17
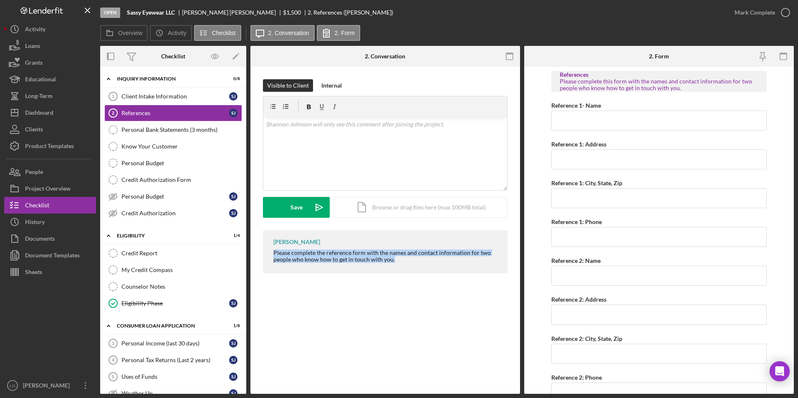
drag, startPoint x: 272, startPoint y: 253, endPoint x: 412, endPoint y: 262, distance: 140.5
click at [412, 247] on div "LaTrisha Gandy Please complete the reference form with the names and contact in…" at bounding box center [385, 251] width 244 height 43
drag, startPoint x: 412, startPoint y: 262, endPoint x: 366, endPoint y: 254, distance: 46.6
copy div "Please complete the reference form with the names and contact information for t…"
click at [343, 134] on div "v Color teal Color pink Remove color Add row above Add row below Add column bef…" at bounding box center [385, 153] width 244 height 73
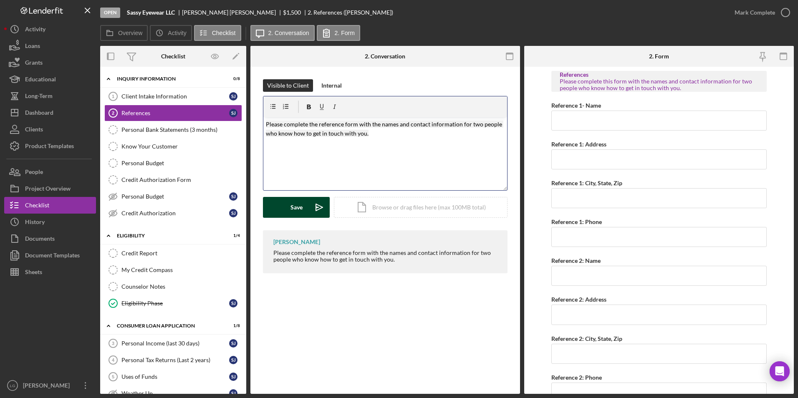
click at [309, 207] on icon "Icon/icon-invite-send" at bounding box center [319, 207] width 21 height 21
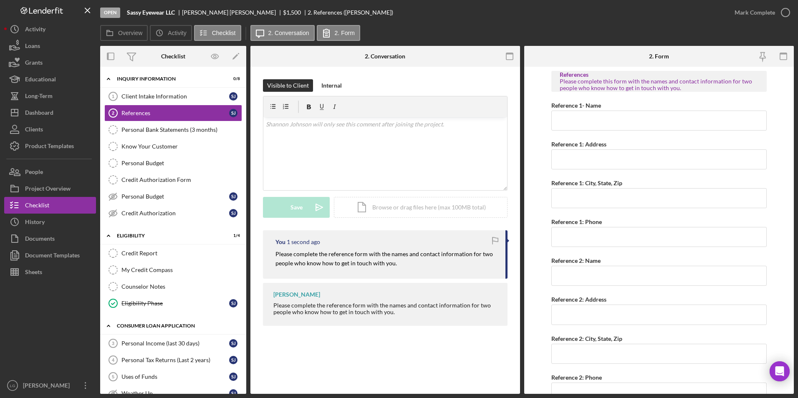
scroll to position [83, 0]
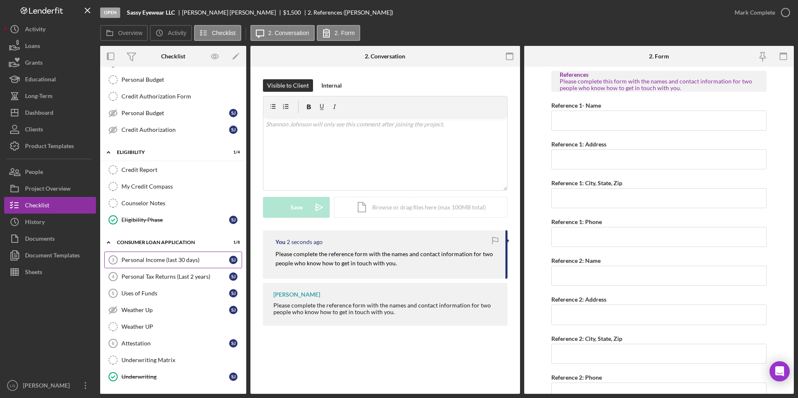
click at [146, 247] on div "Personal Income (last 30 days)" at bounding box center [175, 260] width 108 height 7
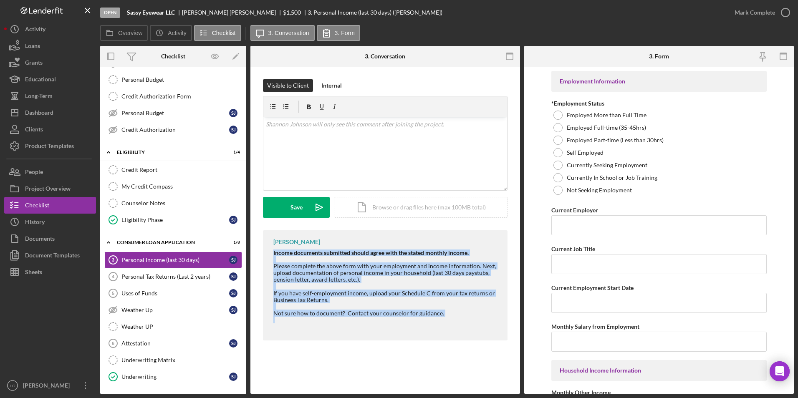
drag, startPoint x: 271, startPoint y: 253, endPoint x: 448, endPoint y: 320, distance: 189.7
click at [448, 247] on div "LaTrisha Gandy Income documents submitted should agree with the stated monthly …" at bounding box center [385, 285] width 244 height 110
copy div "Income documents submitted should agree with the stated monthly income. Please …"
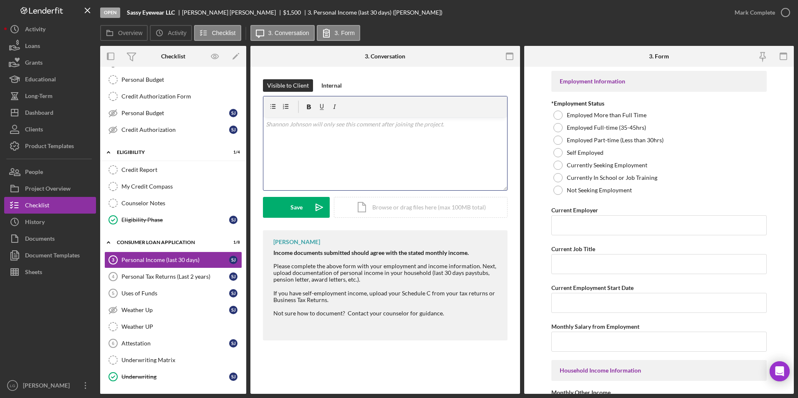
click at [348, 142] on div "v Color teal Color pink Remove color Add row above Add row below Add column bef…" at bounding box center [385, 153] width 244 height 73
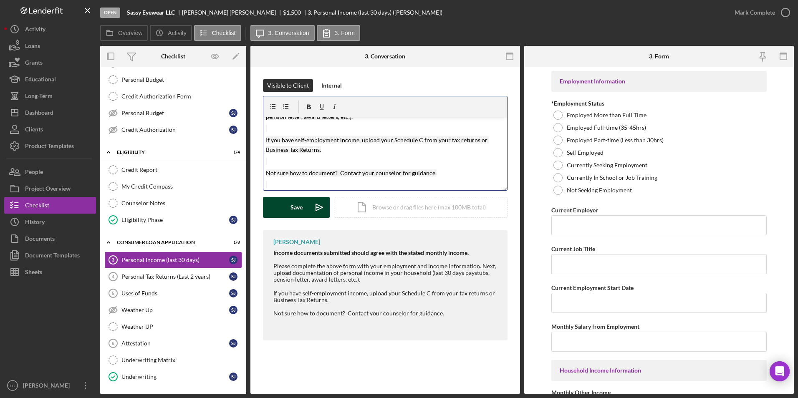
click at [300, 209] on div "Save" at bounding box center [296, 207] width 12 height 21
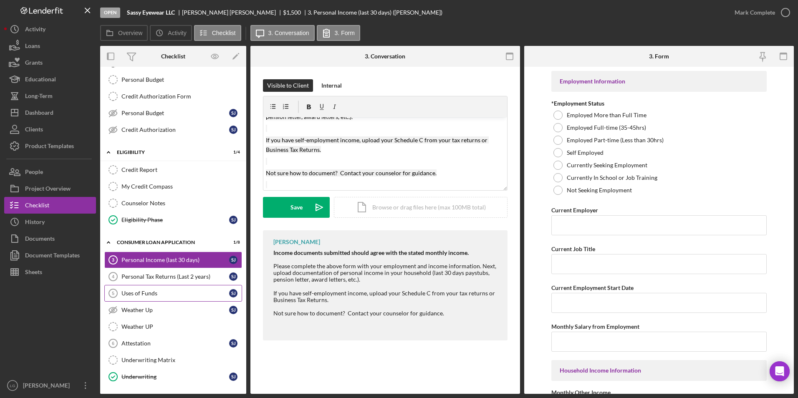
scroll to position [0, 0]
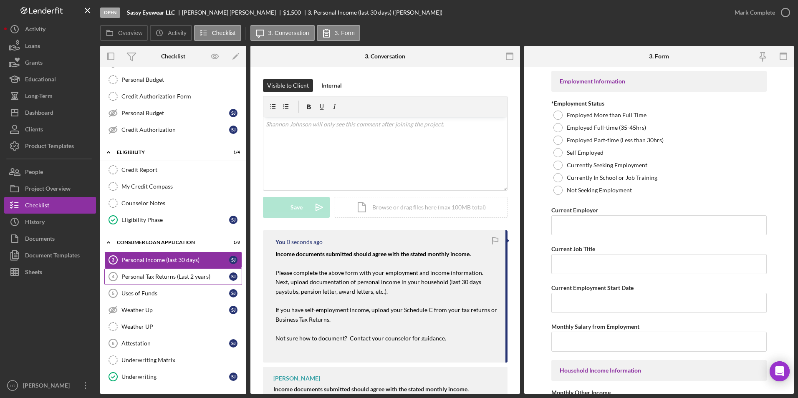
click at [181, 247] on div "Personal Tax Returns (Last 2 years)" at bounding box center [175, 276] width 108 height 7
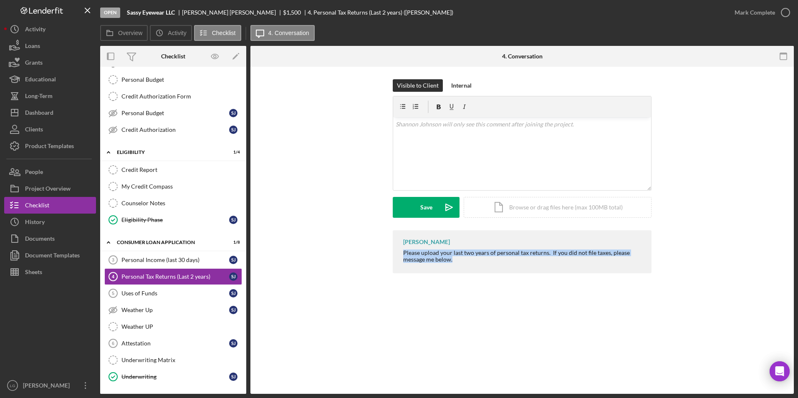
drag, startPoint x: 403, startPoint y: 254, endPoint x: 453, endPoint y: 264, distance: 50.3
click at [453, 247] on div "LaTrisha Gandy Please upload your last two years of personal tax returns. If yo…" at bounding box center [522, 251] width 259 height 43
drag, startPoint x: 453, startPoint y: 264, endPoint x: 441, endPoint y: 251, distance: 18.0
copy div "Please upload your last two years of personal tax returns. If you did not file …"
click at [433, 128] on p at bounding box center [521, 124] width 253 height 9
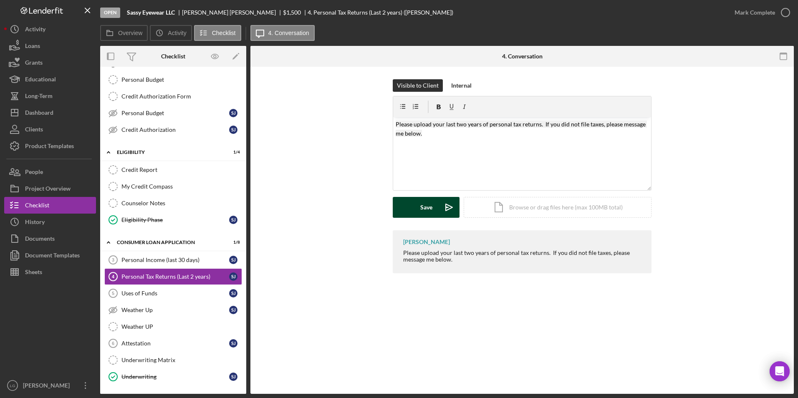
click at [415, 209] on button "Save Icon/icon-invite-send" at bounding box center [426, 207] width 67 height 21
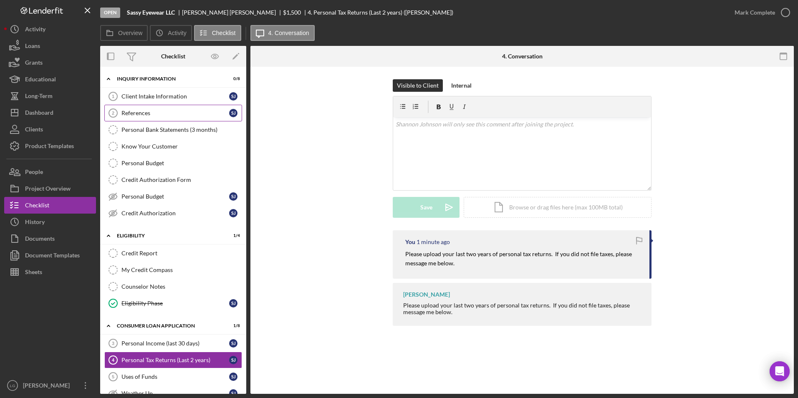
drag, startPoint x: 189, startPoint y: 95, endPoint x: 196, endPoint y: 113, distance: 19.1
click at [189, 95] on div "Client Intake Information" at bounding box center [175, 96] width 108 height 7
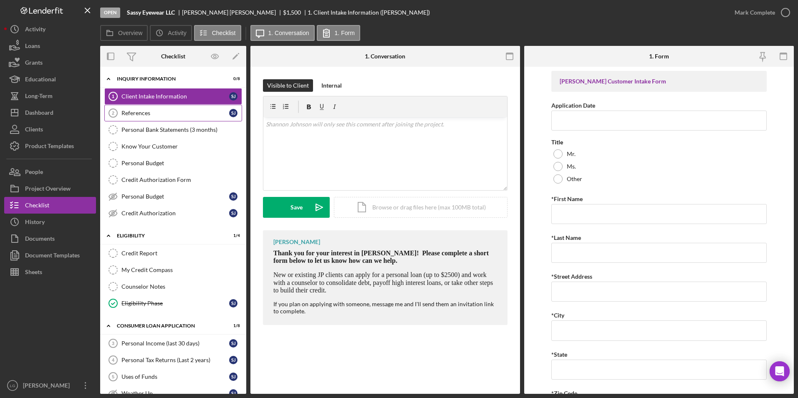
click at [159, 113] on div "References" at bounding box center [175, 113] width 108 height 7
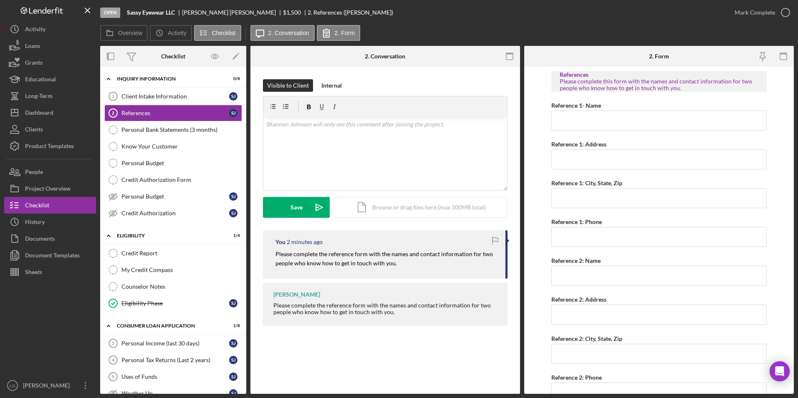
scroll to position [39, 0]
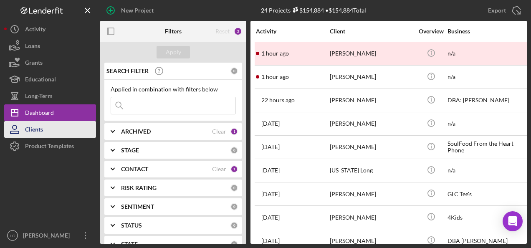
click at [34, 132] on div "Clients" at bounding box center [34, 130] width 18 height 19
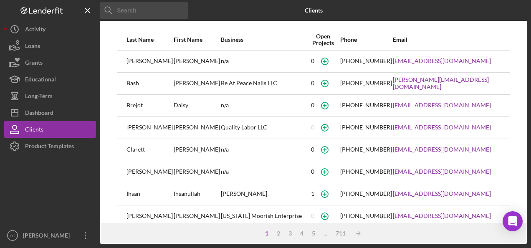
click at [157, 9] on input at bounding box center [144, 10] width 88 height 17
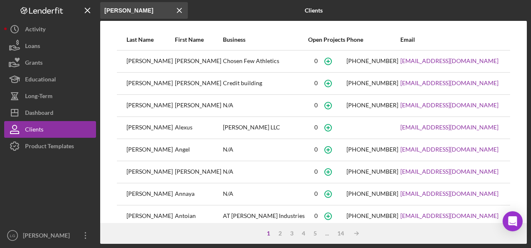
click at [104, 8] on input "[PERSON_NAME]" at bounding box center [144, 10] width 88 height 17
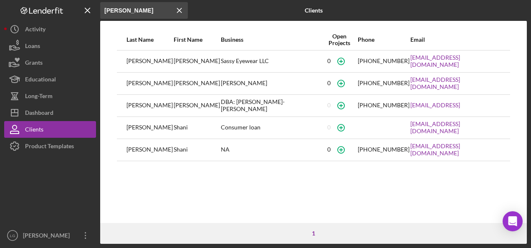
drag, startPoint x: 157, startPoint y: 12, endPoint x: 131, endPoint y: 11, distance: 25.9
click at [131, 11] on input "[PERSON_NAME]" at bounding box center [144, 10] width 88 height 17
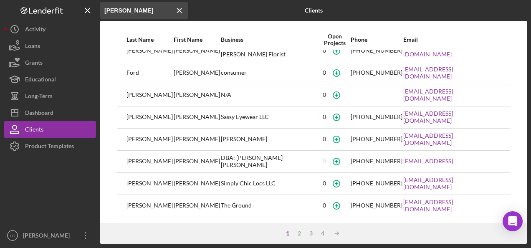
scroll to position [123, 0]
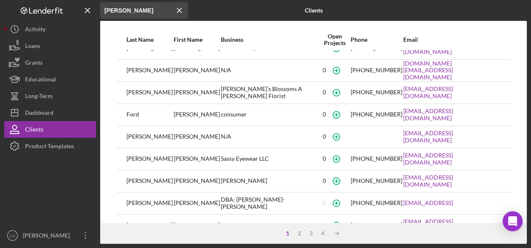
click at [142, 13] on input "[PERSON_NAME]" at bounding box center [144, 10] width 88 height 17
type input "S"
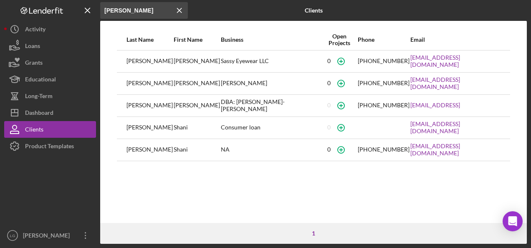
scroll to position [0, 0]
type input "[PERSON_NAME]"
click at [331, 63] on icon "button" at bounding box center [340, 61] width 19 height 19
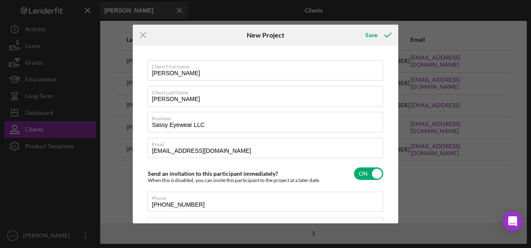
scroll to position [85, 0]
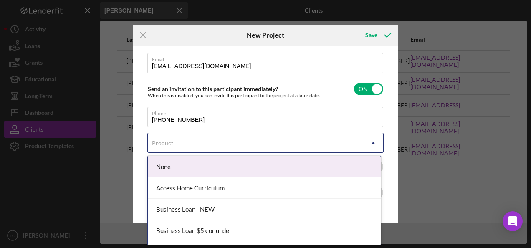
click at [208, 144] on div "Product" at bounding box center [255, 143] width 215 height 19
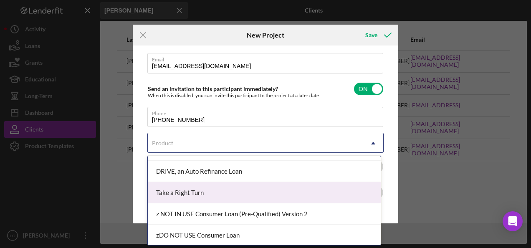
scroll to position [103, 0]
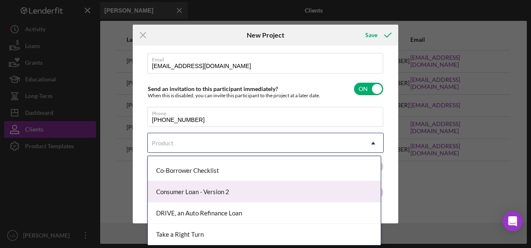
click at [214, 194] on div "Consumer Loan - Version 2" at bounding box center [264, 191] width 233 height 21
checkbox input "true"
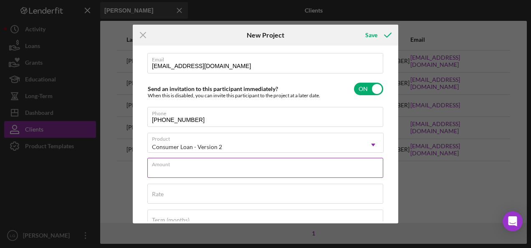
click at [204, 162] on div "Amount" at bounding box center [265, 168] width 236 height 21
type input "$1"
type textarea "Thank you for your application to [PERSON_NAME]! Please login to see what we st…"
type input "$15"
type textarea "Thank you for your application to [PERSON_NAME]! Please login to see what we st…"
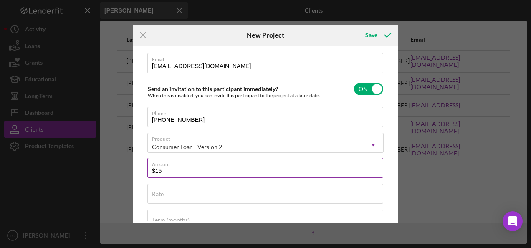
type input "$150"
type textarea "Thank you for your application to [PERSON_NAME]! Please login to see what we st…"
type input "$1,500"
type textarea "Thank you for your application to [PERSON_NAME]! Please login to see what we st…"
type input "$1,500"
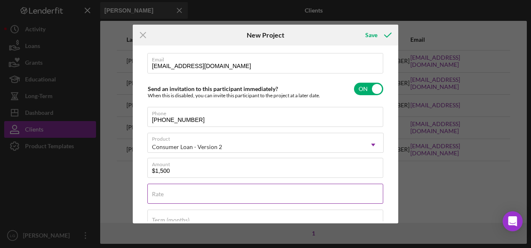
click at [181, 191] on div "Rate" at bounding box center [265, 194] width 236 height 21
click at [370, 38] on div "Save" at bounding box center [371, 35] width 12 height 17
type textarea "Thank you for your application to [PERSON_NAME]! Please login to see what we st…"
checkbox input "false"
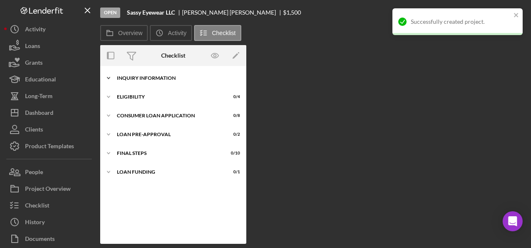
click at [141, 75] on div "Icon/Expander Inquiry Information 0 / 8" at bounding box center [173, 78] width 146 height 17
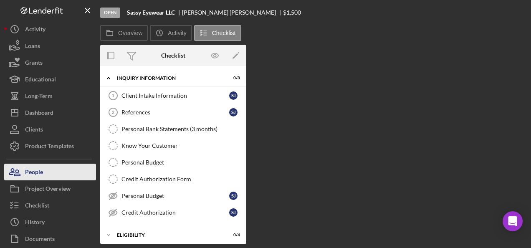
click at [68, 170] on button "People" at bounding box center [50, 172] width 92 height 17
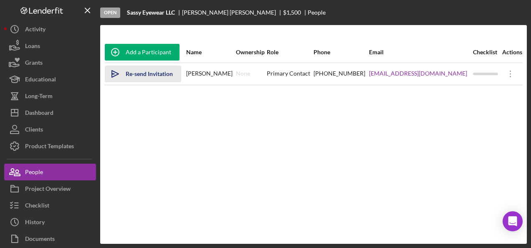
click at [152, 73] on div "Re-send Invitation" at bounding box center [149, 73] width 47 height 17
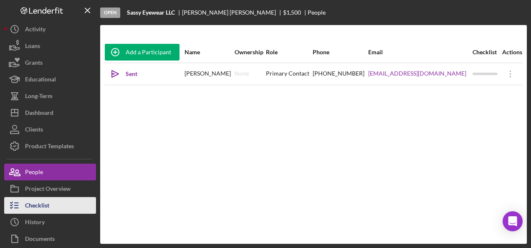
click at [47, 206] on div "Checklist" at bounding box center [37, 206] width 24 height 19
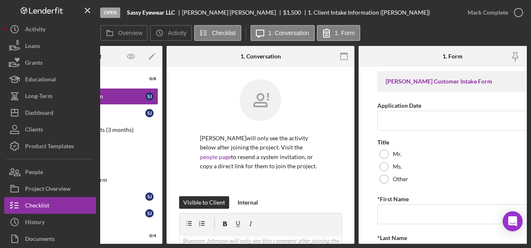
scroll to position [0, 103]
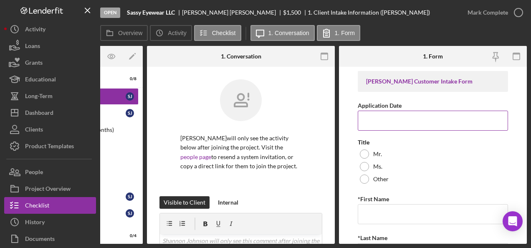
click at [396, 122] on input "Application Date" at bounding box center [433, 121] width 150 height 20
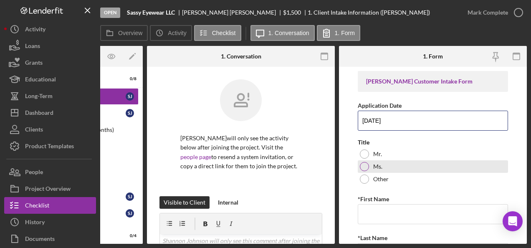
type input "[DATE]"
click at [363, 161] on div "Ms." at bounding box center [433, 166] width 150 height 13
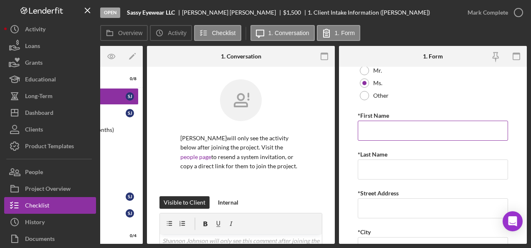
click at [383, 134] on input "*First Name" at bounding box center [433, 131] width 150 height 20
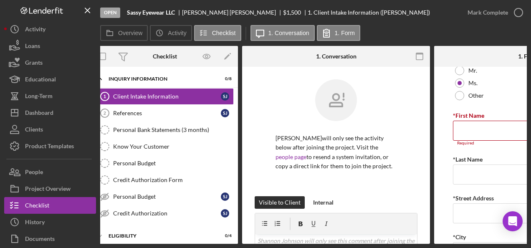
scroll to position [0, 0]
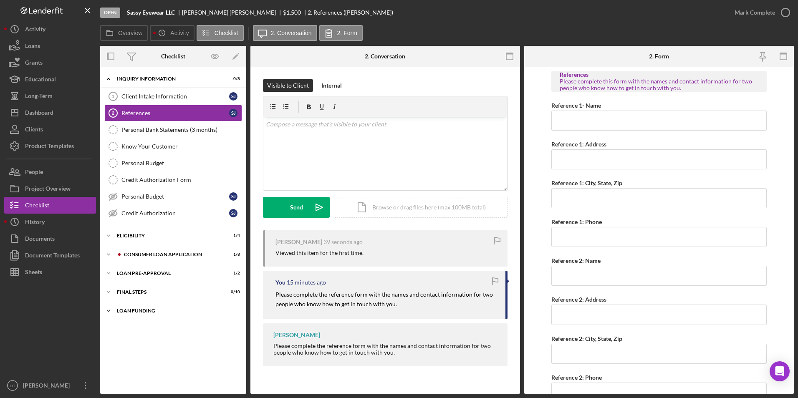
click at [129, 312] on div "Loan Funding" at bounding box center [176, 310] width 119 height 5
click at [131, 295] on div "Icon/Expander FINAL STEPS 0 / 10" at bounding box center [173, 292] width 146 height 17
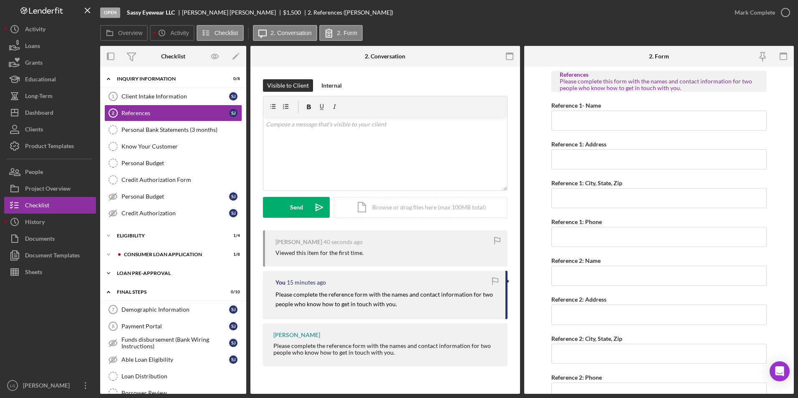
click at [130, 274] on div "Loan Pre-Approval" at bounding box center [176, 273] width 119 height 5
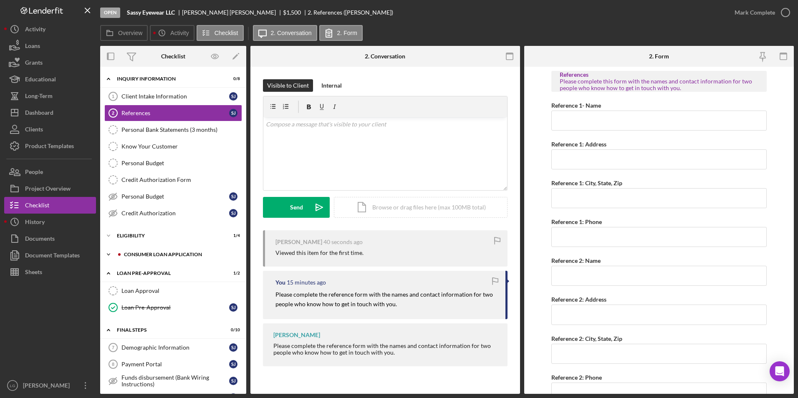
click at [130, 255] on div "Consumer Loan Application" at bounding box center [180, 254] width 112 height 5
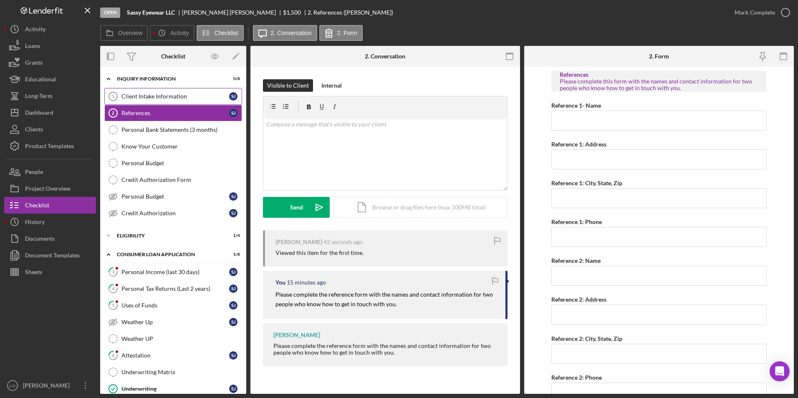
click at [161, 93] on div "Client Intake Information" at bounding box center [175, 96] width 108 height 7
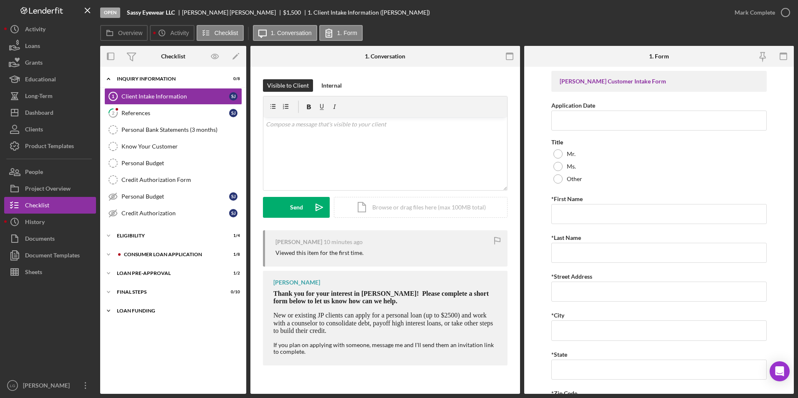
click at [122, 311] on div "Loan Funding" at bounding box center [176, 310] width 119 height 5
click at [123, 290] on div "FINAL STEPS" at bounding box center [176, 292] width 119 height 5
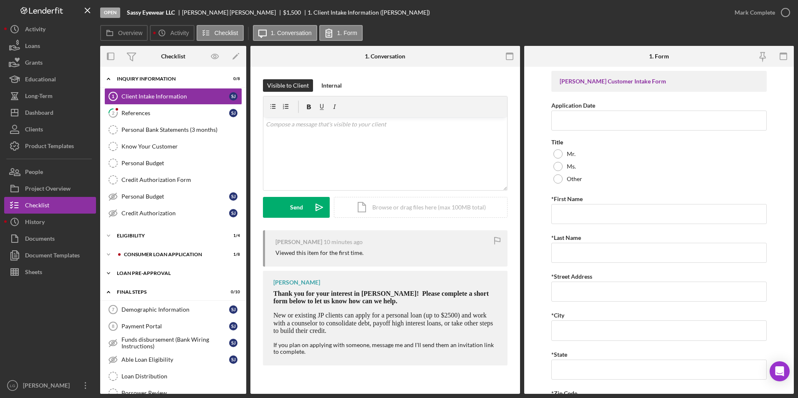
click at [123, 269] on div "Icon/Expander Loan Pre-Approval 1 / 2" at bounding box center [173, 273] width 146 height 17
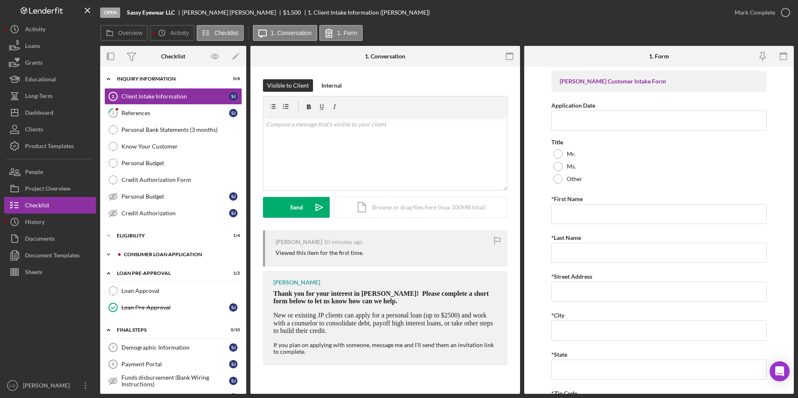
click at [128, 251] on div "Icon/Expander Consumer Loan Application 1 / 8" at bounding box center [173, 254] width 146 height 17
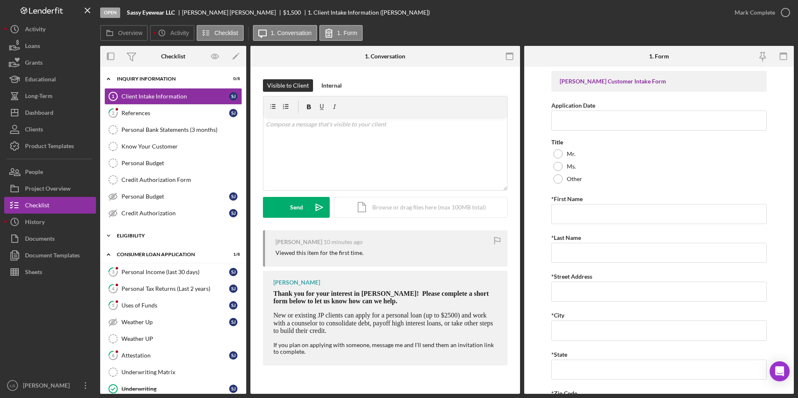
click at [126, 235] on div "Eligibility" at bounding box center [176, 235] width 119 height 5
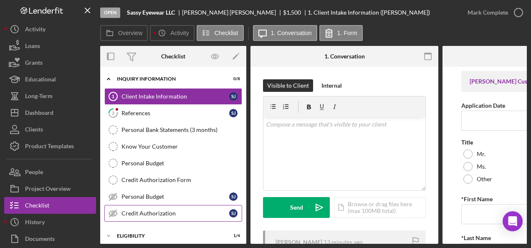
scroll to position [80, 0]
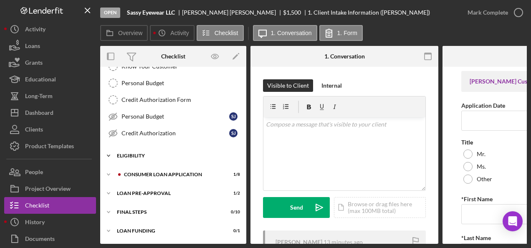
click at [130, 153] on div "Eligibility" at bounding box center [176, 155] width 119 height 5
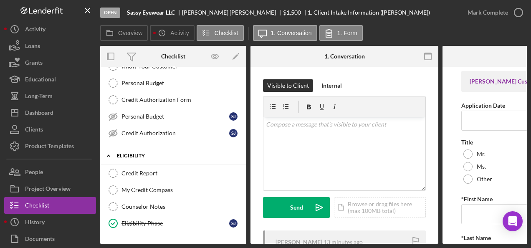
scroll to position [150, 0]
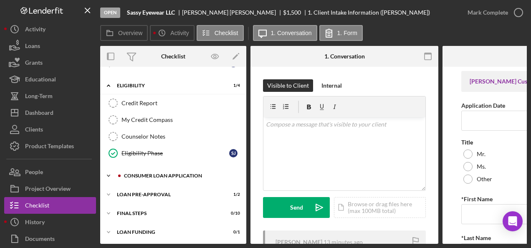
click at [124, 173] on div "Consumer Loan Application" at bounding box center [180, 175] width 112 height 5
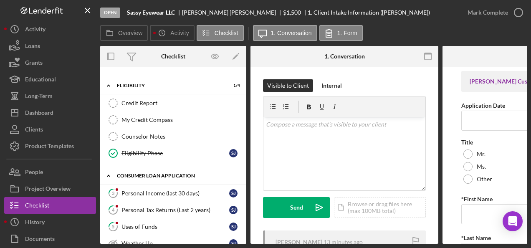
scroll to position [234, 0]
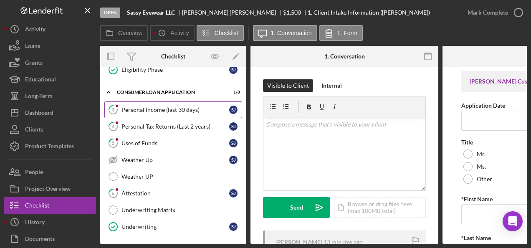
click at [177, 106] on div "Personal Income (last 30 days)" at bounding box center [175, 109] width 108 height 7
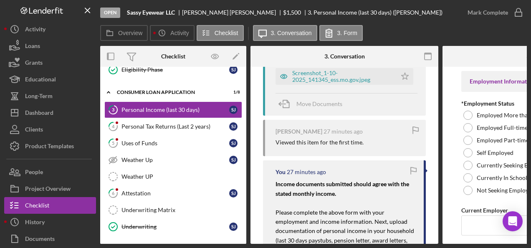
scroll to position [83, 0]
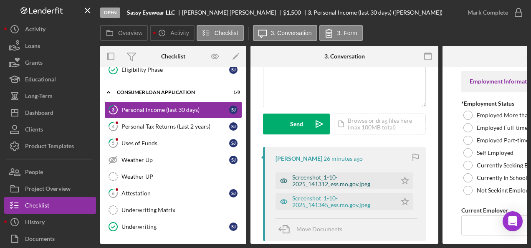
click at [318, 179] on div "Screenshot_1-10-2025_141312_ess.mo.gov.jpeg" at bounding box center [342, 180] width 100 height 13
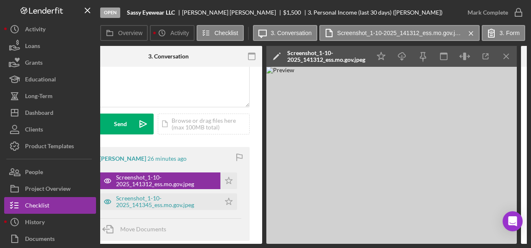
scroll to position [0, 265]
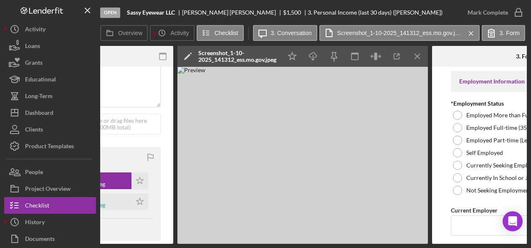
drag, startPoint x: 326, startPoint y: 244, endPoint x: 235, endPoint y: 239, distance: 91.1
click at [237, 239] on div "Open Sassy Eyewear LLC Shannon Johnson $1,500 $1,500 3. Personal Income (last 3…" at bounding box center [265, 124] width 531 height 248
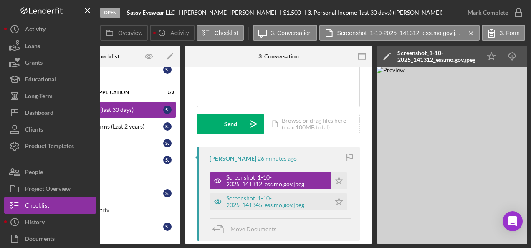
scroll to position [0, 0]
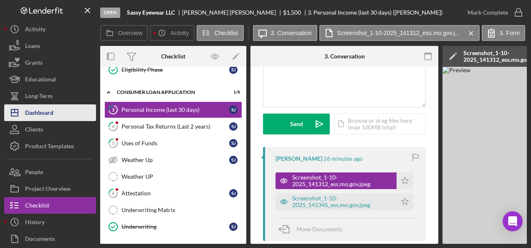
click at [17, 110] on icon "Icon/Dashboard" at bounding box center [14, 112] width 21 height 21
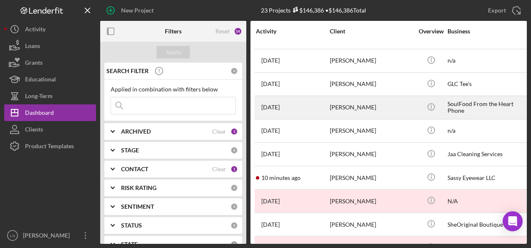
scroll to position [167, 0]
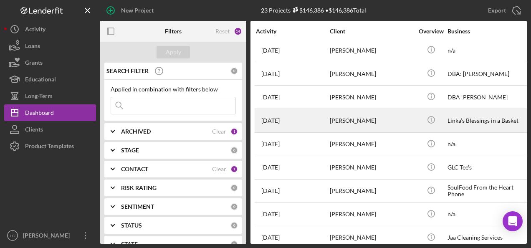
click at [346, 113] on div "[PERSON_NAME]" at bounding box center [371, 120] width 83 height 22
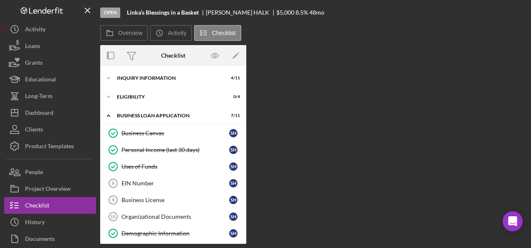
scroll to position [126, 0]
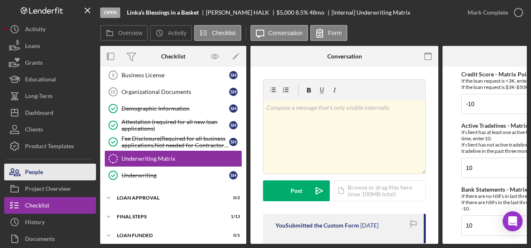
click at [31, 171] on div "People" at bounding box center [34, 173] width 18 height 19
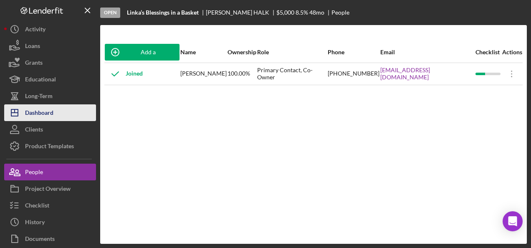
click at [18, 108] on icon "Icon/Dashboard" at bounding box center [14, 112] width 21 height 21
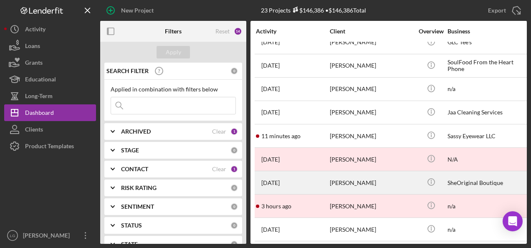
scroll to position [340, 0]
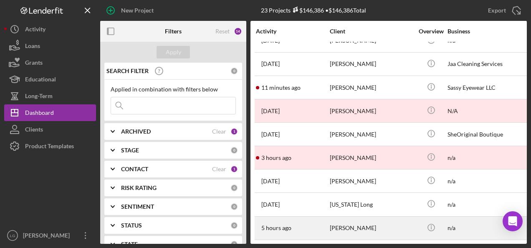
click at [348, 232] on div "[PERSON_NAME]" at bounding box center [371, 228] width 83 height 22
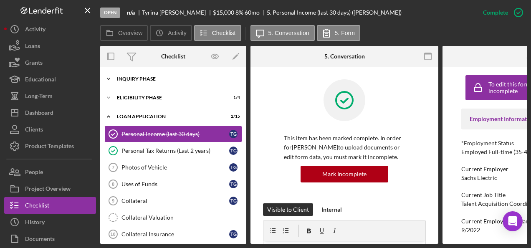
click at [177, 78] on div "Inquiry Phase" at bounding box center [176, 78] width 119 height 5
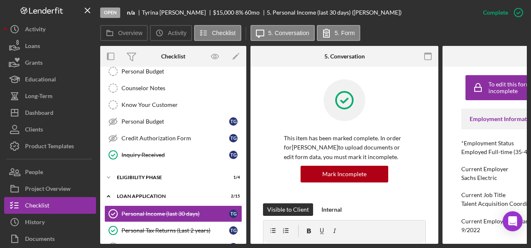
scroll to position [209, 0]
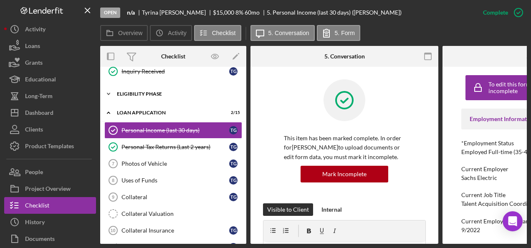
click at [166, 87] on div "Icon/Expander Eligibility Phase 1 / 4" at bounding box center [173, 94] width 146 height 17
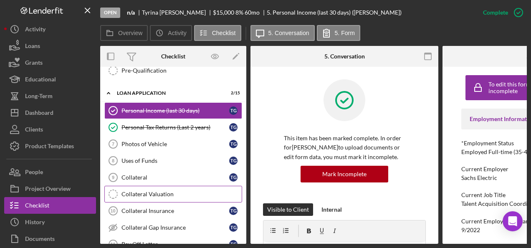
scroll to position [216, 0]
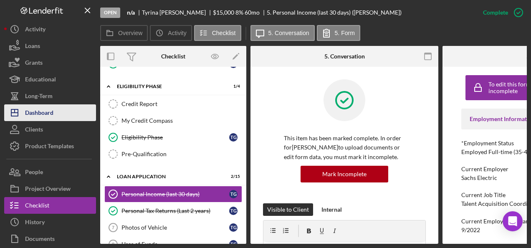
click at [47, 109] on div "Dashboard" at bounding box center [39, 113] width 28 height 19
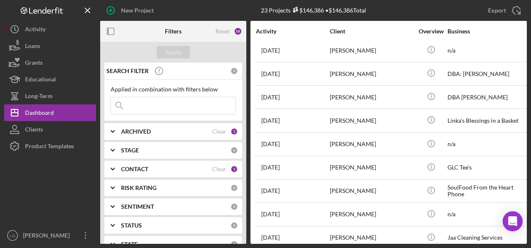
scroll to position [250, 0]
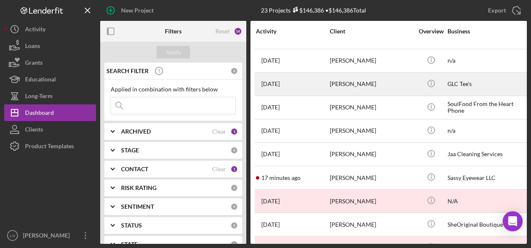
click at [383, 79] on div "[PERSON_NAME]" at bounding box center [371, 84] width 83 height 22
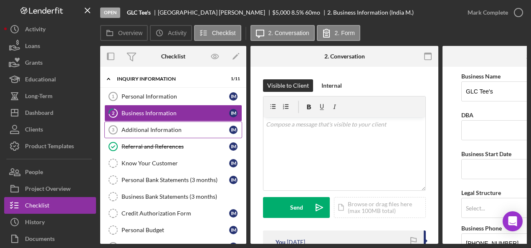
click at [120, 124] on icon "Additional Information 3" at bounding box center [113, 129] width 21 height 21
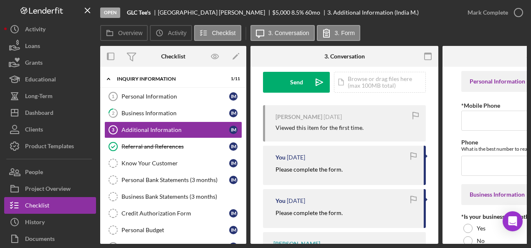
scroll to position [174, 0]
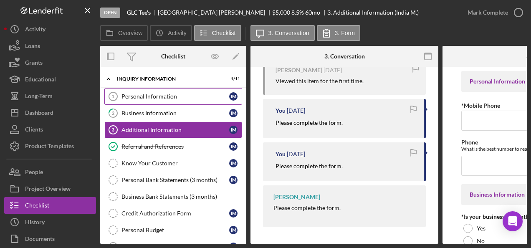
click at [164, 94] on div "Personal Information" at bounding box center [175, 96] width 108 height 7
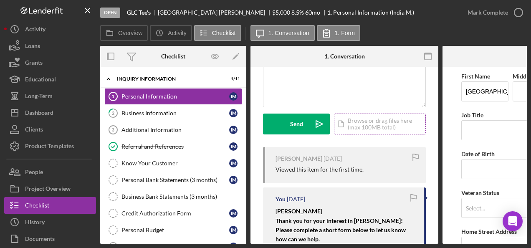
scroll to position [167, 0]
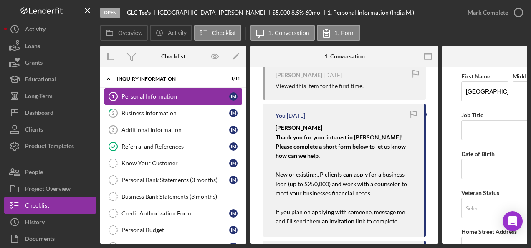
click at [174, 92] on link "Personal Information 1 Personal Information I M" at bounding box center [173, 96] width 138 height 17
click at [166, 110] on div "Business Information" at bounding box center [175, 113] width 108 height 7
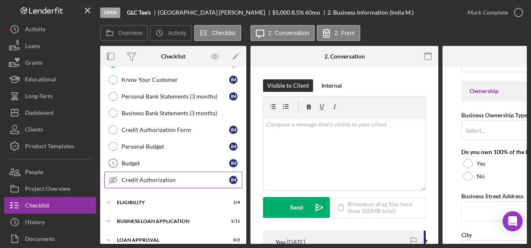
scroll to position [129, 0]
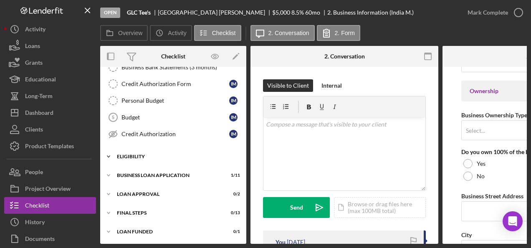
click at [112, 148] on icon "Icon/Expander" at bounding box center [108, 156] width 17 height 17
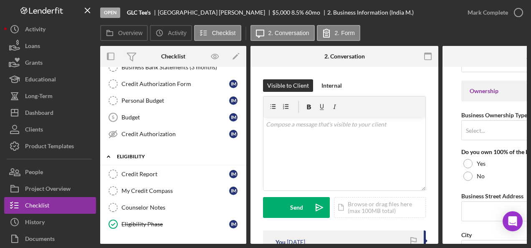
scroll to position [199, 0]
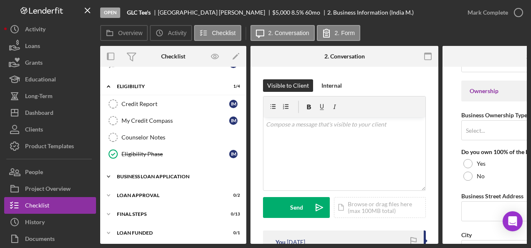
click at [129, 174] on div "BUSINESS LOAN APPLICATION" at bounding box center [176, 176] width 119 height 5
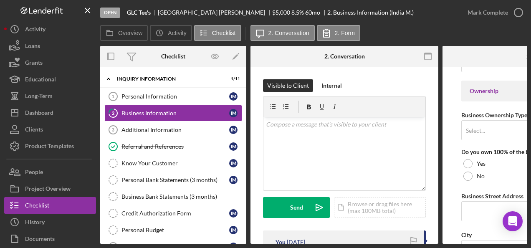
scroll to position [375, 0]
